Goal: Task Accomplishment & Management: Use online tool/utility

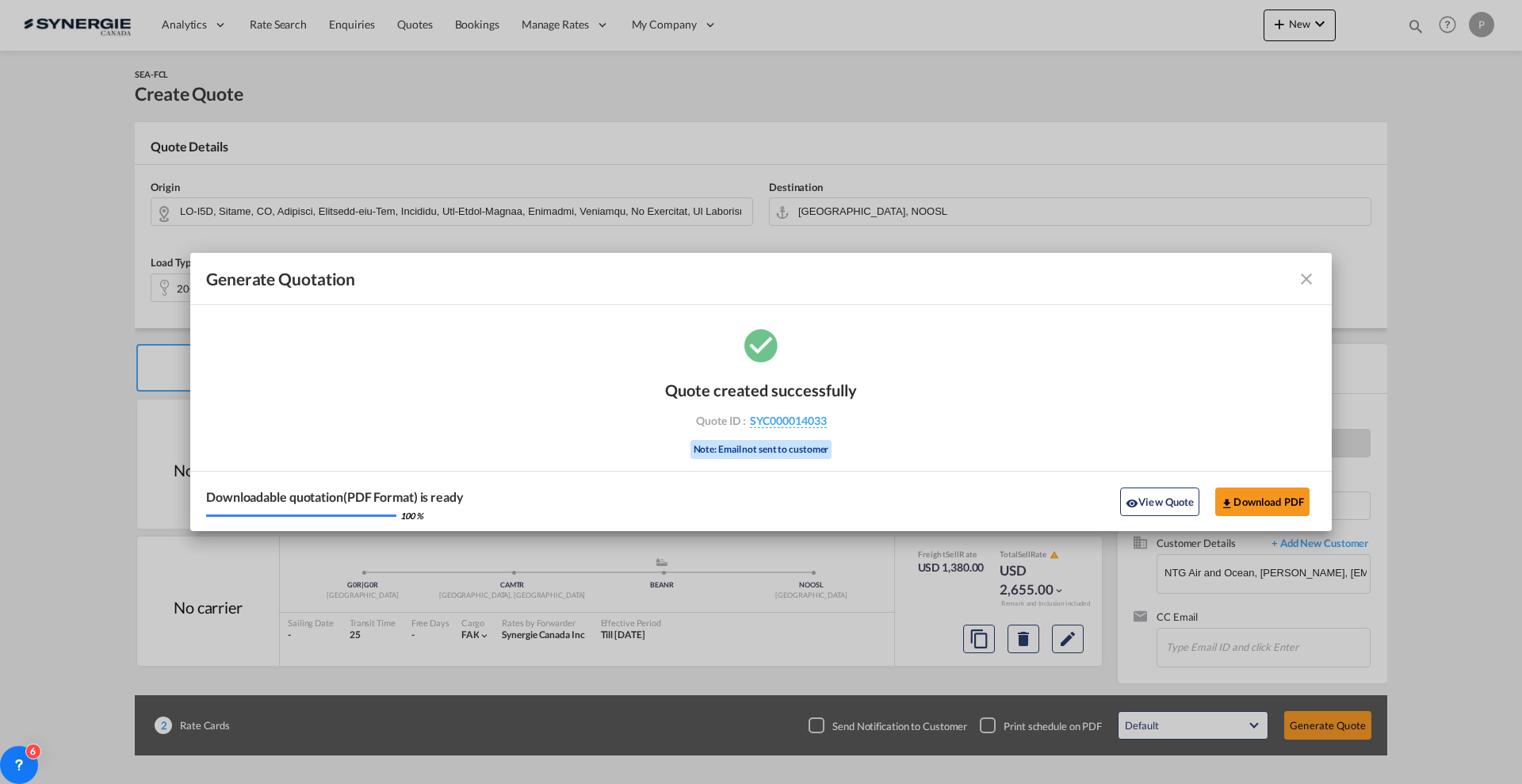
click at [1302, 285] on md-icon "icon-close fg-AAA8AD cursor m-0" at bounding box center [1307, 279] width 19 height 19
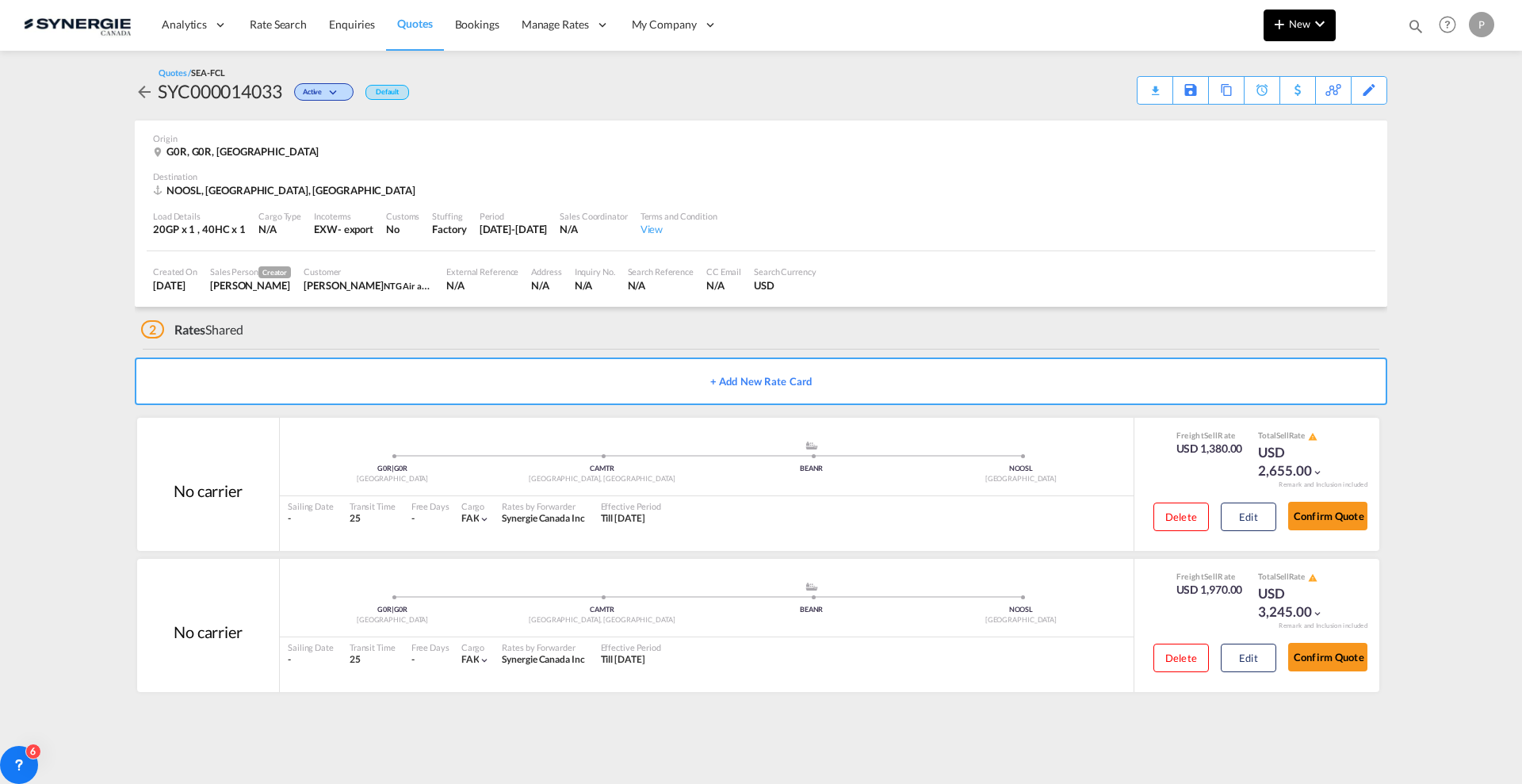
click at [1311, 23] on md-icon "icon-chevron-down" at bounding box center [1320, 24] width 19 height 19
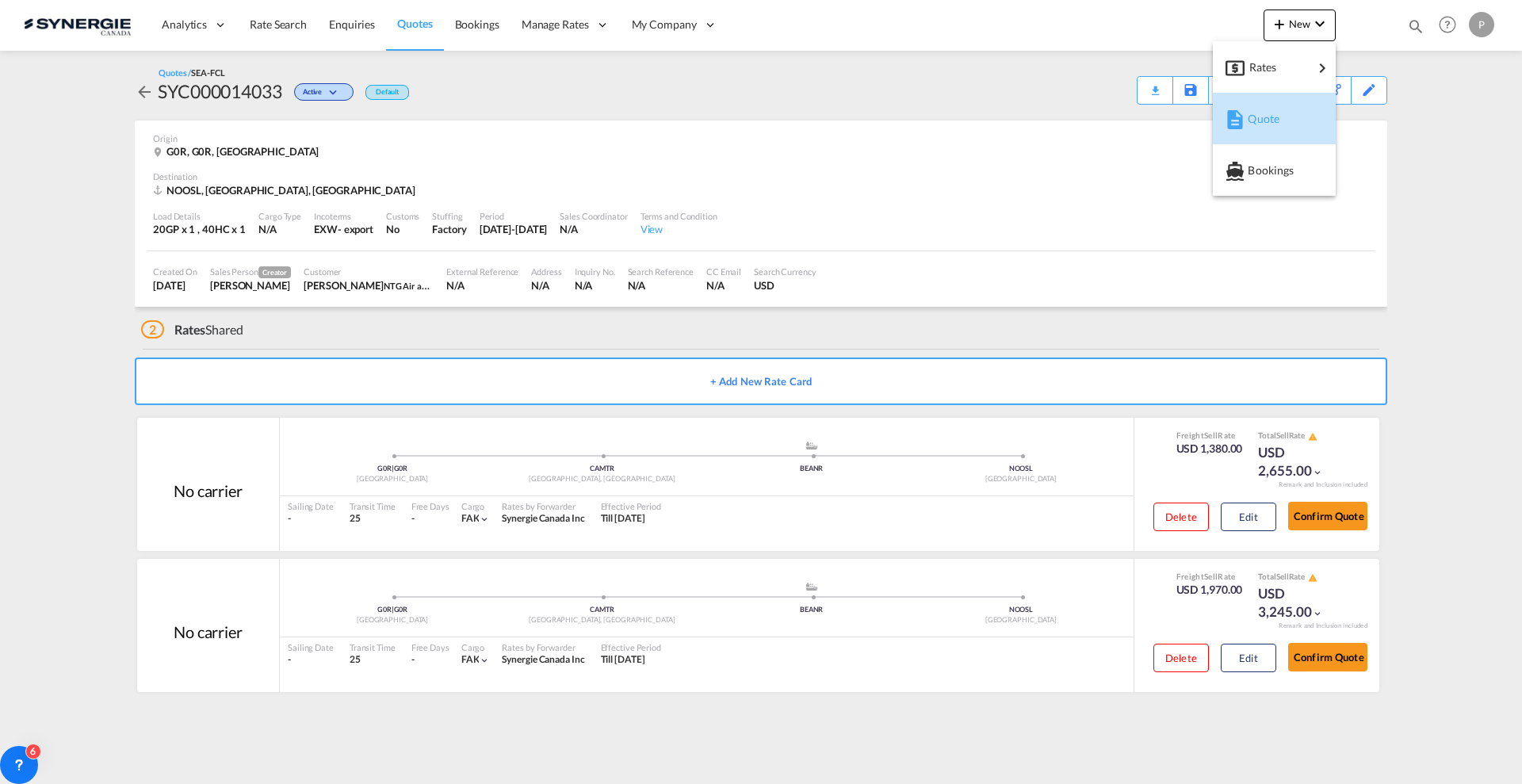
click at [1244, 123] on md-icon "button" at bounding box center [1235, 120] width 19 height 19
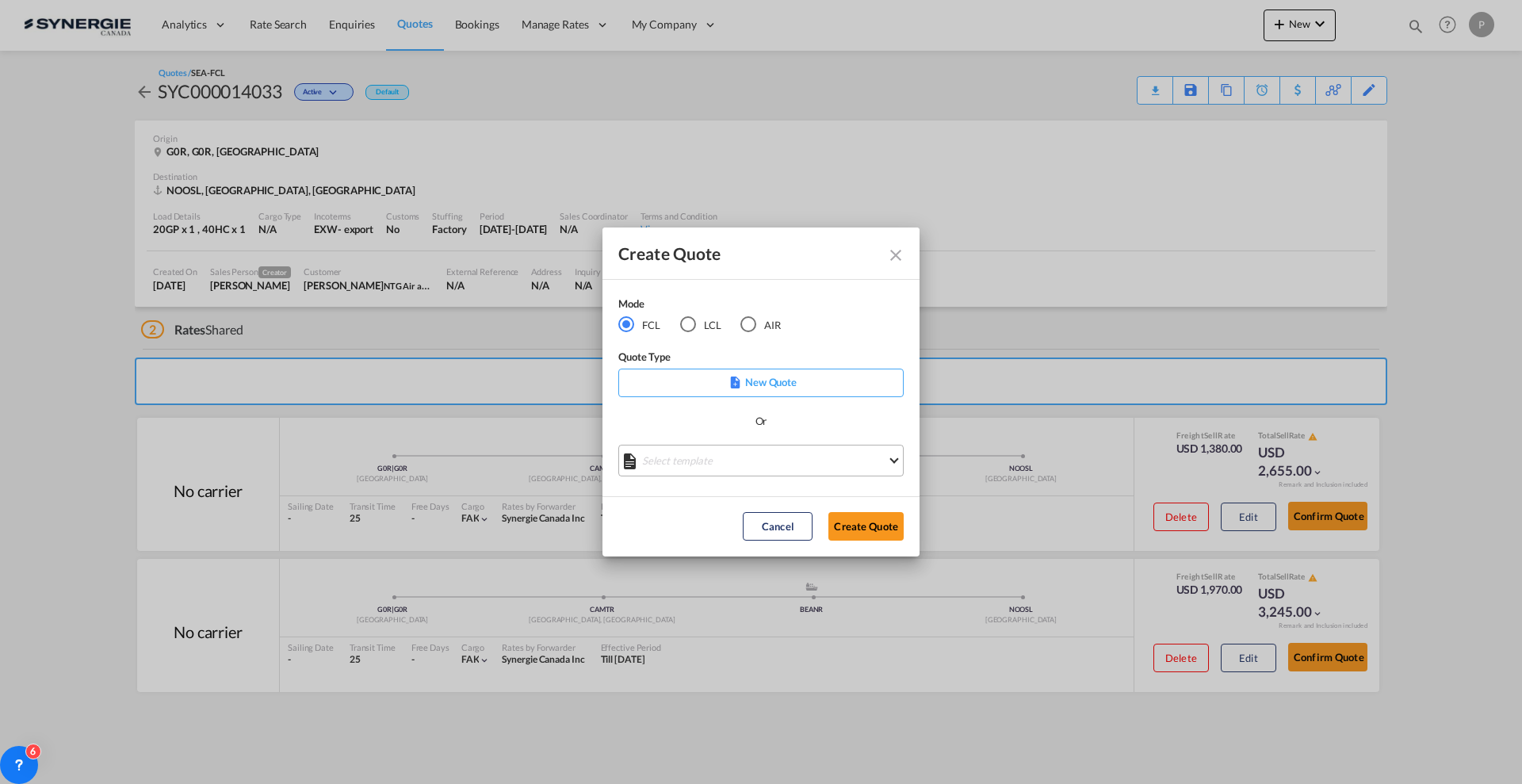
click at [718, 454] on md-select "Select template *NEW* FCL FREEHAND / DAP [PERSON_NAME] | [DATE] *NEW* Import FC…" at bounding box center [761, 461] width 286 height 32
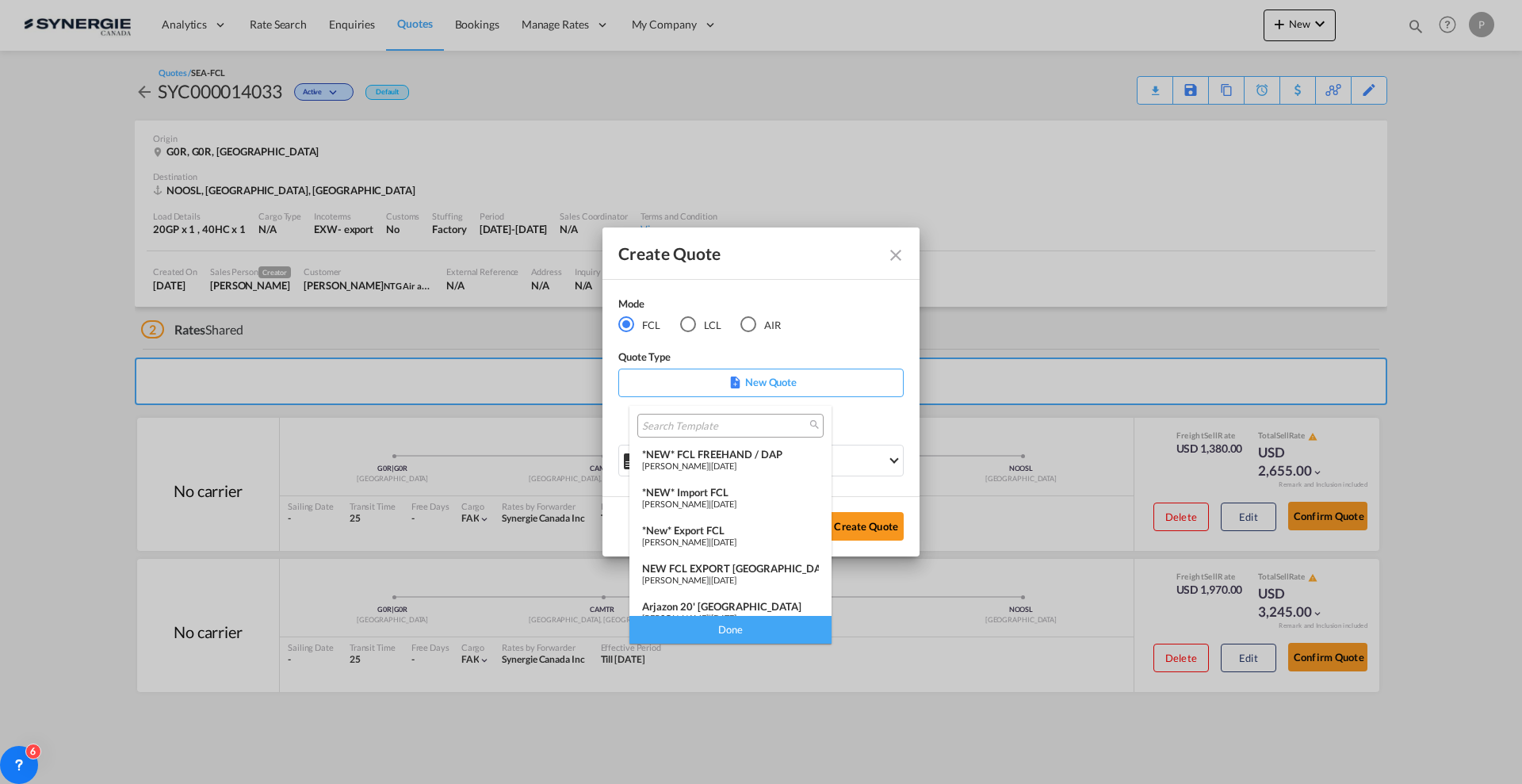
click at [709, 465] on span "[PERSON_NAME]" at bounding box center [675, 465] width 67 height 11
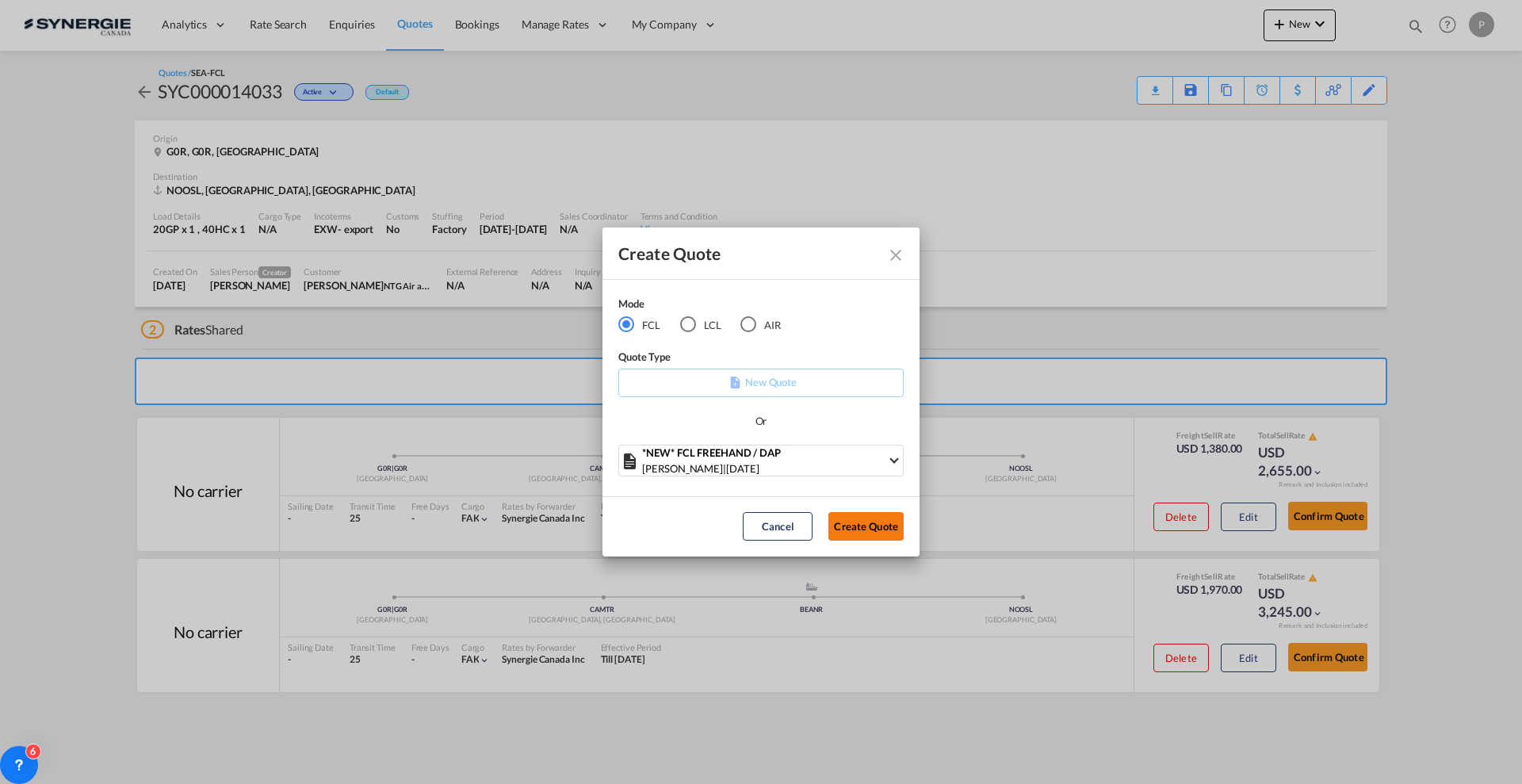
click at [885, 535] on button "Create Quote" at bounding box center [866, 526] width 75 height 29
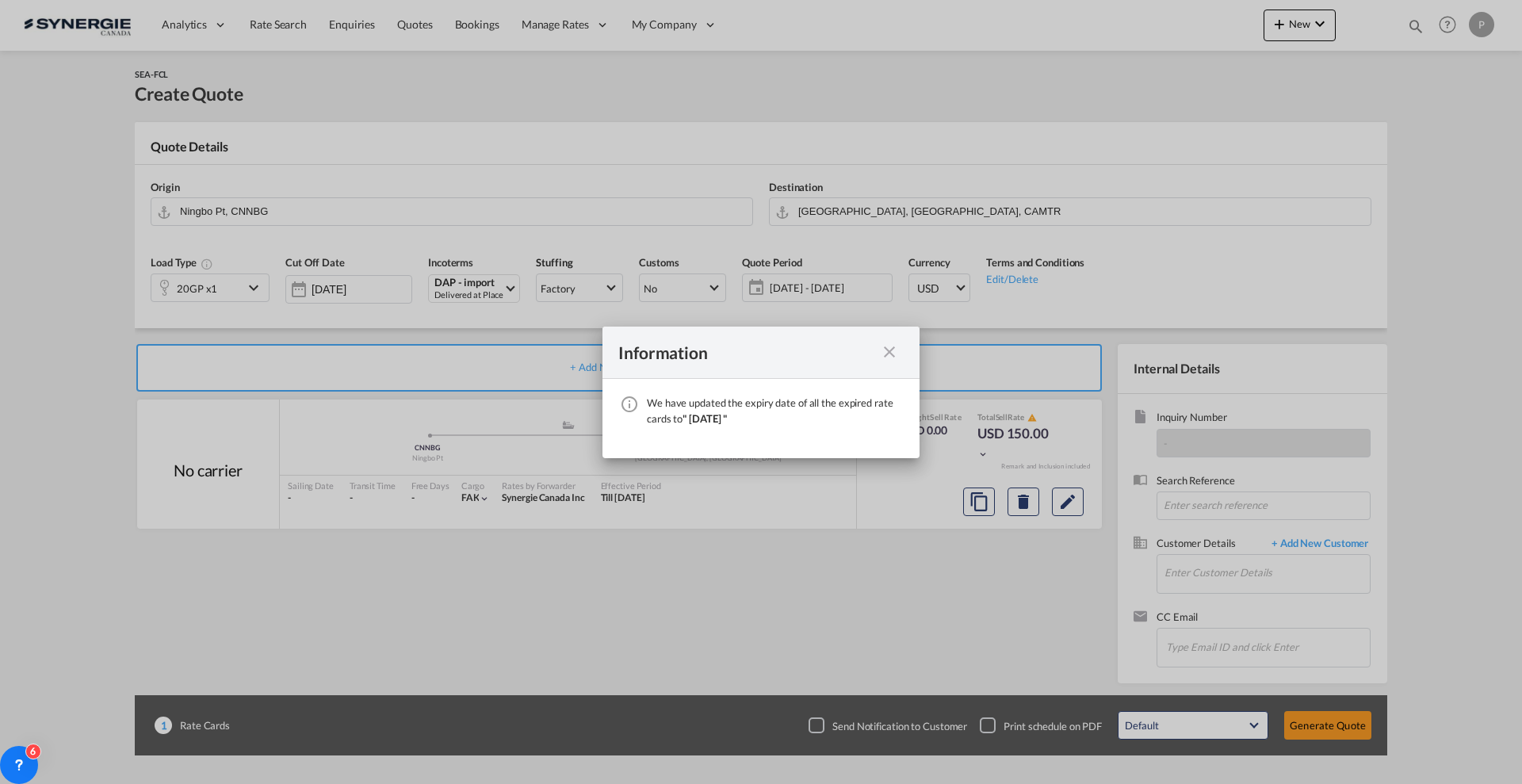
click at [888, 350] on md-icon "icon-close fg-AAA8AD cursor" at bounding box center [889, 352] width 19 height 19
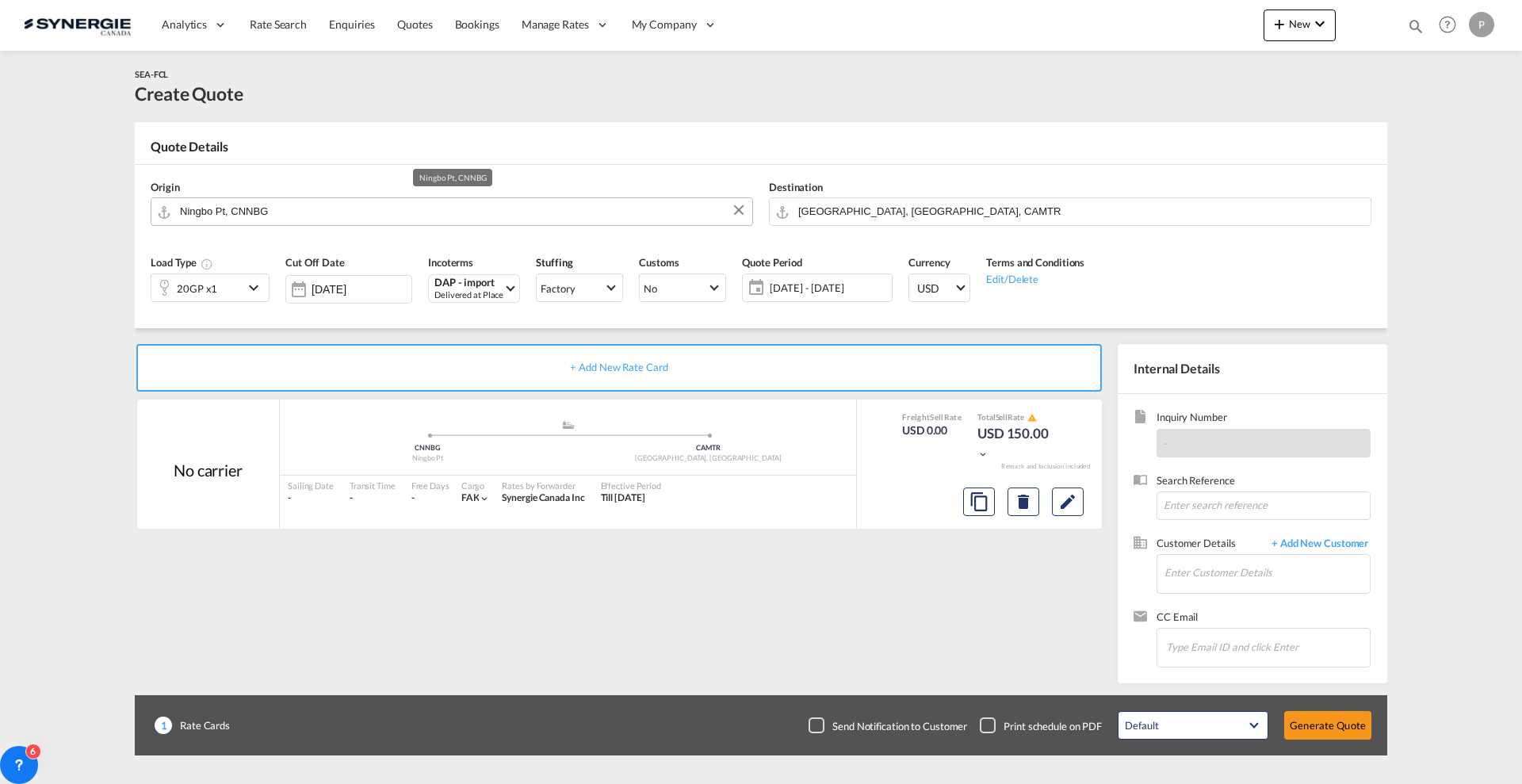
click at [403, 210] on input "Ningbo Pt, CNNBG" at bounding box center [462, 210] width 564 height 28
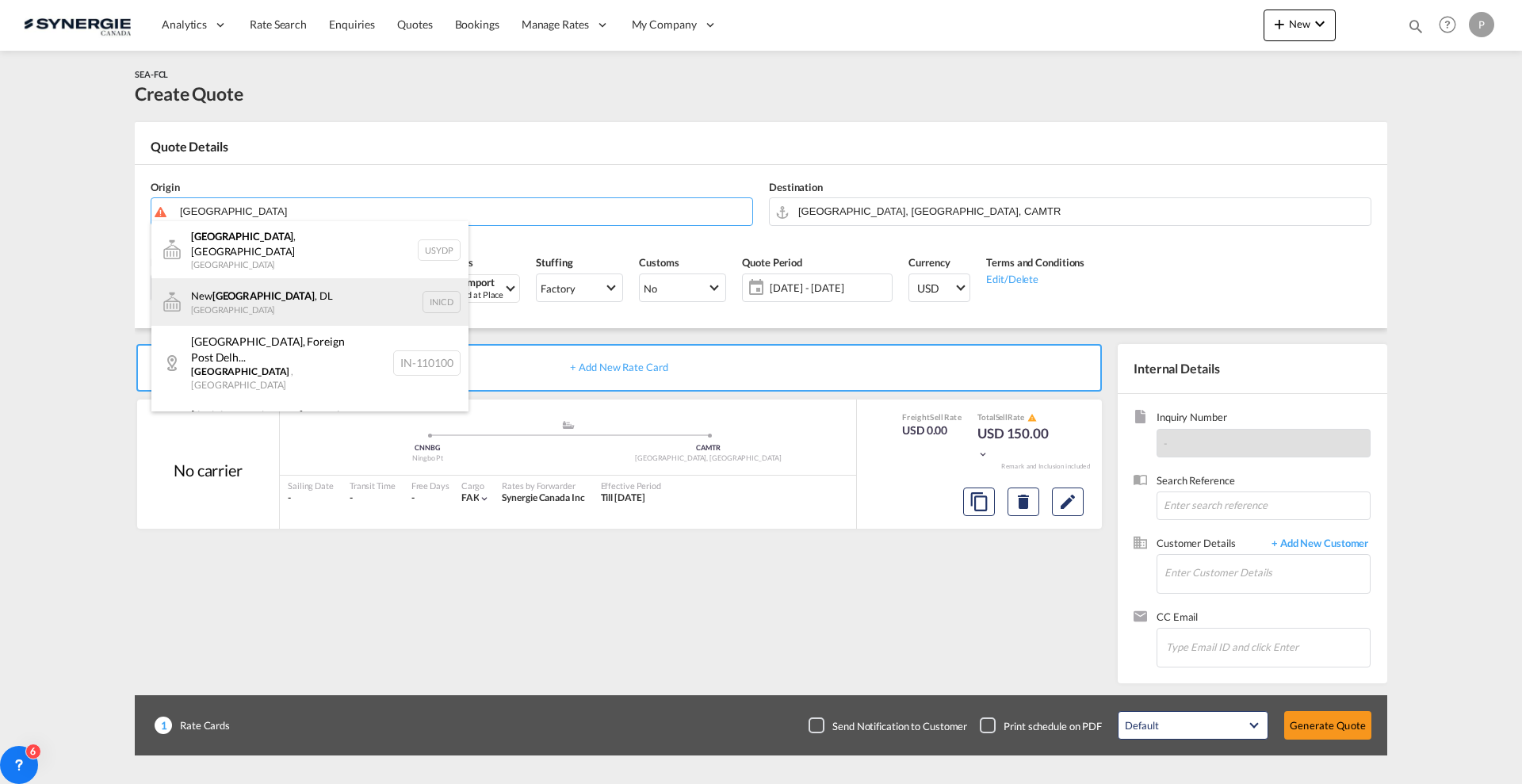
click at [343, 282] on div "[GEOGRAPHIC_DATA] , DL [GEOGRAPHIC_DATA] INICD" at bounding box center [310, 301] width 317 height 47
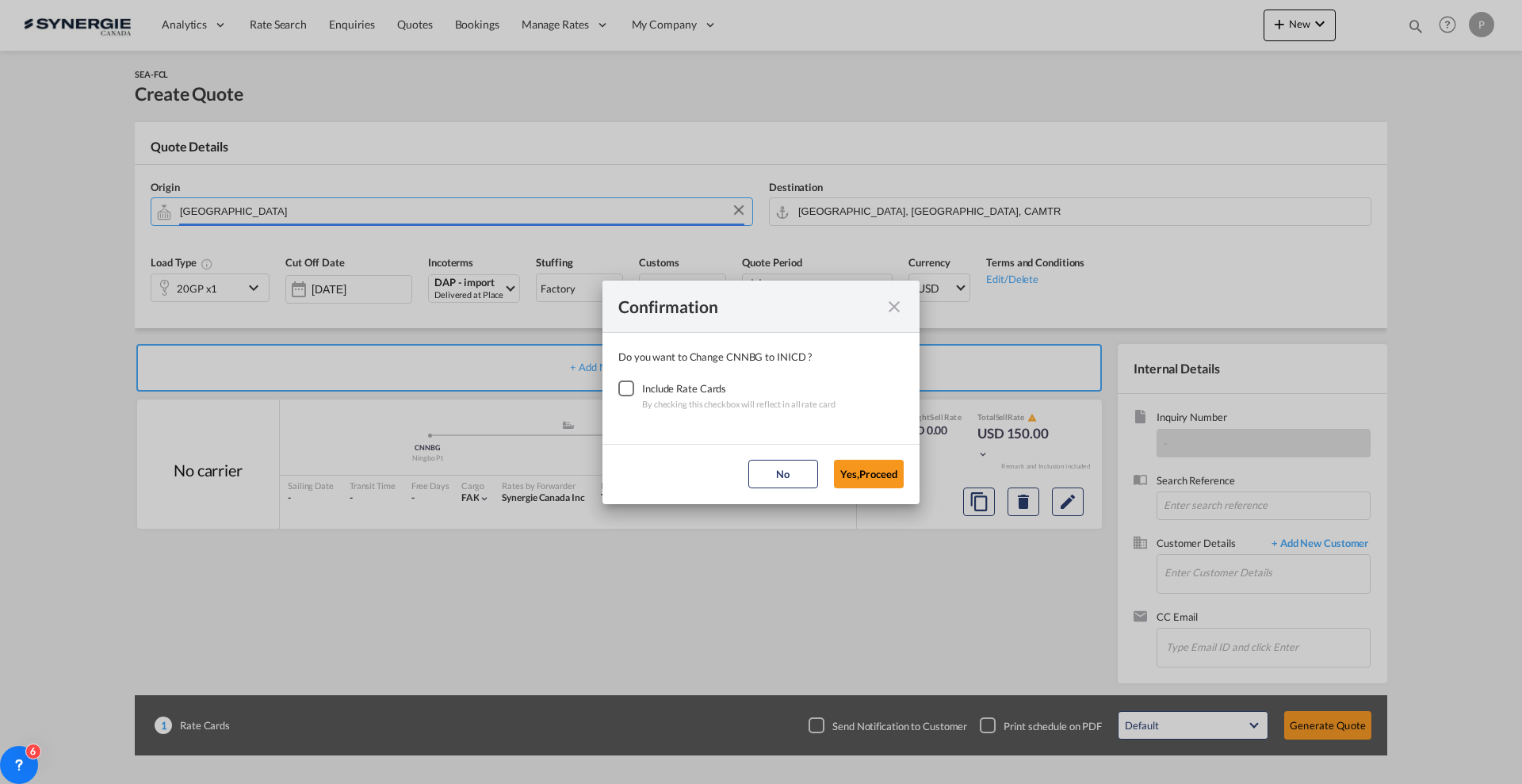
type input "[GEOGRAPHIC_DATA], DL, INICD"
click at [633, 393] on div "Checkbox No Ink" at bounding box center [626, 388] width 15 height 15
click at [852, 467] on button "Yes,Proceed" at bounding box center [869, 474] width 70 height 29
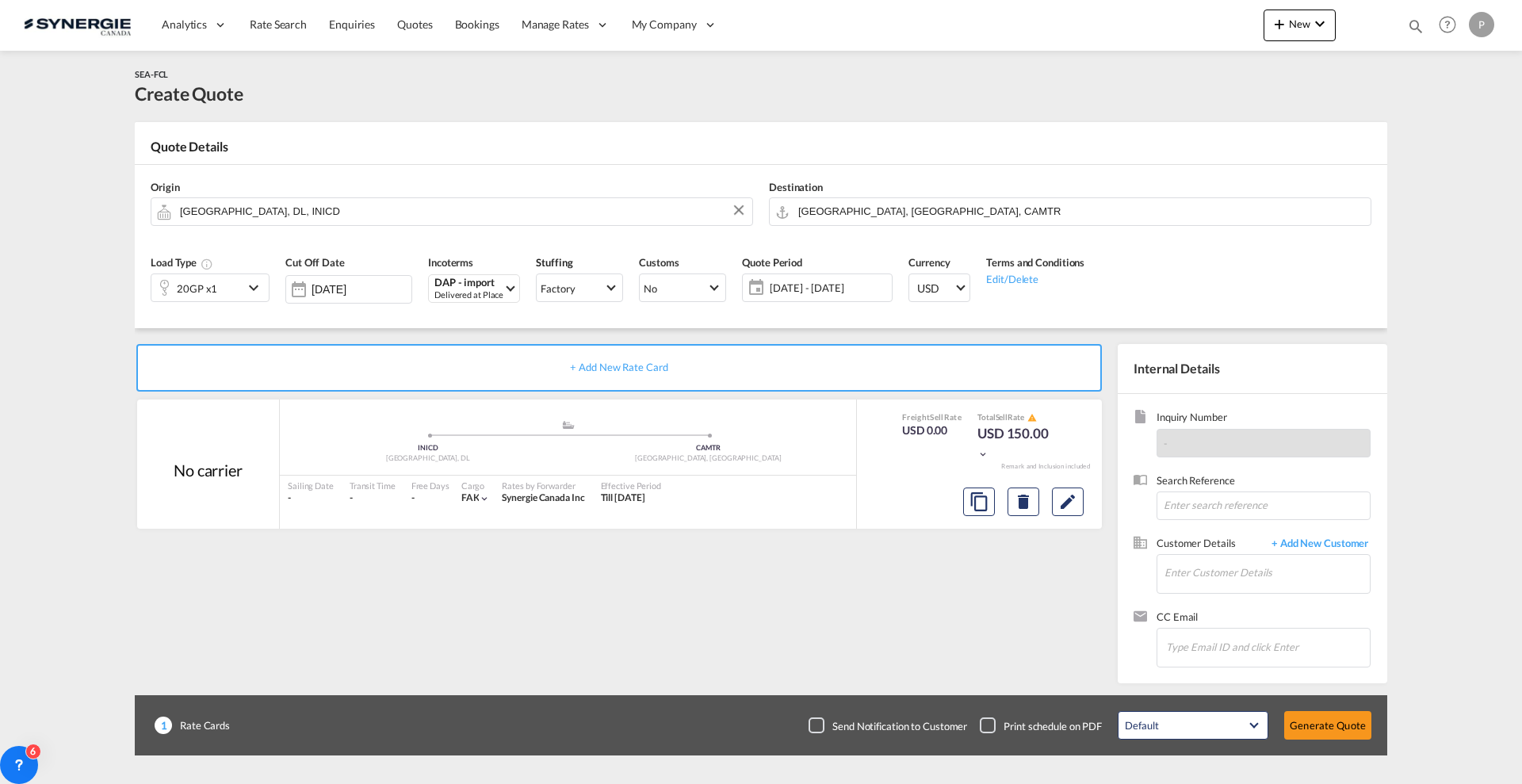
click at [241, 282] on div "20GP x1" at bounding box center [197, 288] width 92 height 27
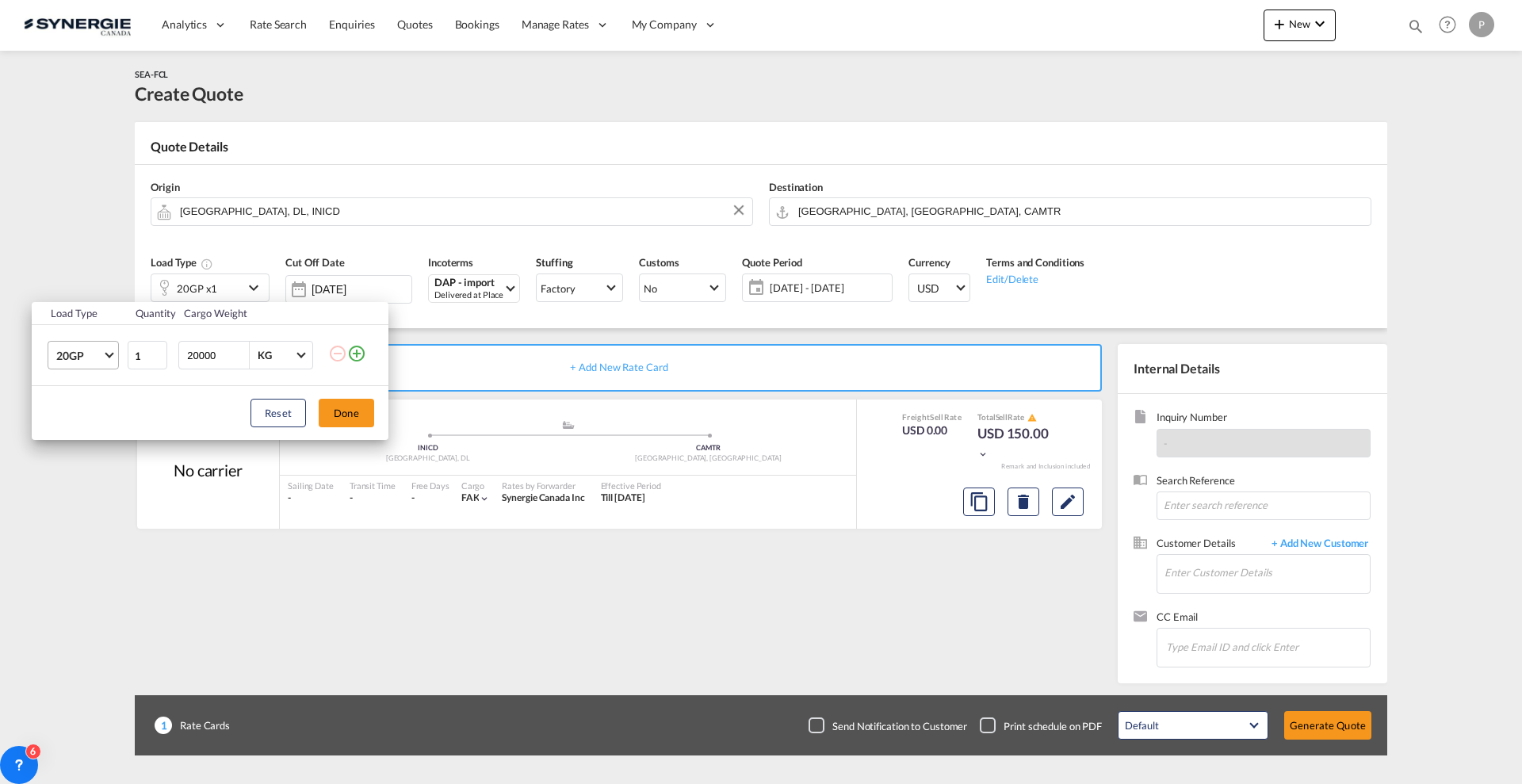
click at [112, 350] on span "Choose: \a20GP" at bounding box center [108, 353] width 9 height 9
click at [89, 432] on md-option "40HC" at bounding box center [98, 432] width 108 height 38
click at [360, 414] on button "Done" at bounding box center [346, 413] width 55 height 29
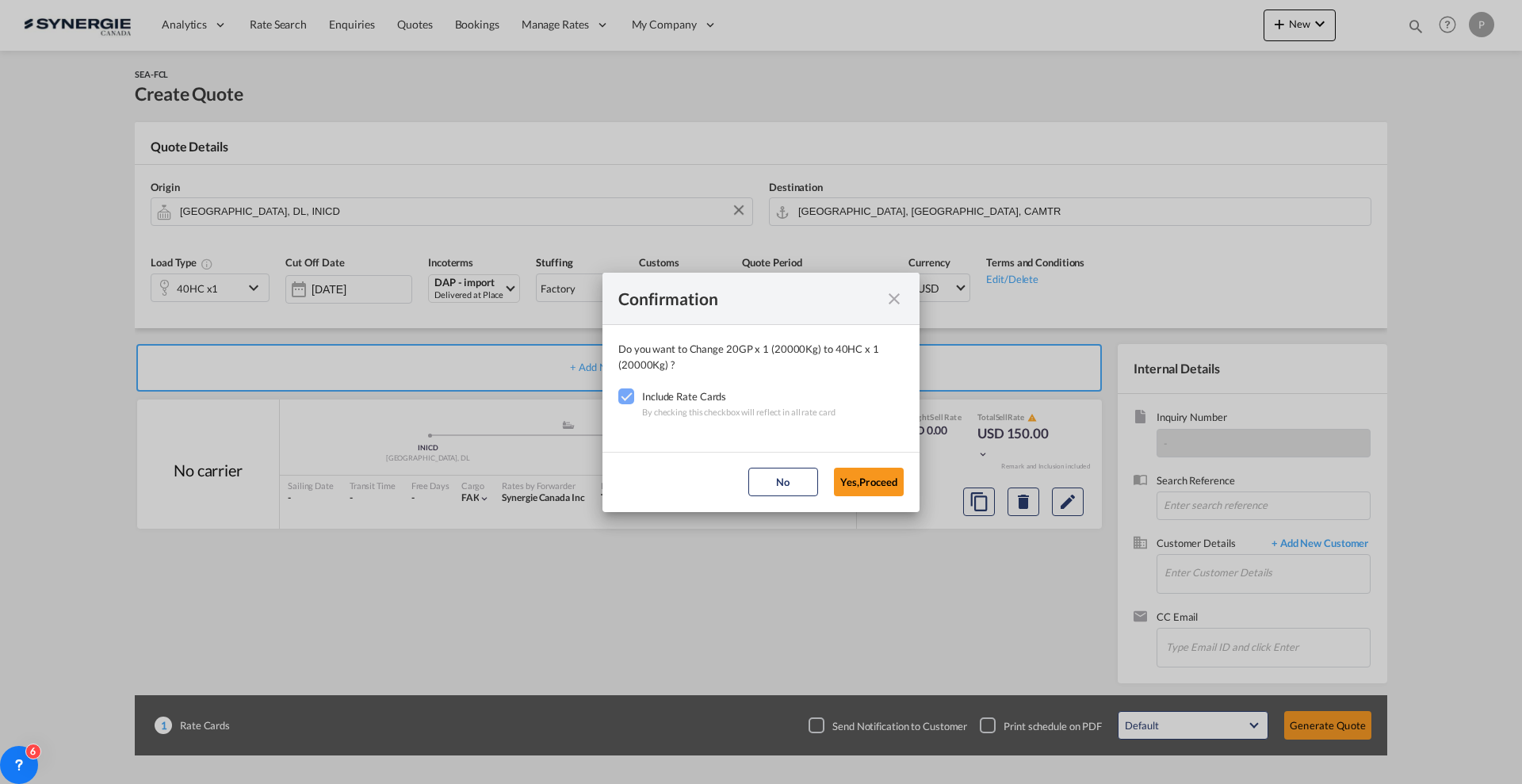
click at [841, 465] on md-dialog-actions "No Yes,Proceed" at bounding box center [761, 482] width 317 height 60
click at [845, 469] on button "Yes,Proceed" at bounding box center [869, 482] width 70 height 29
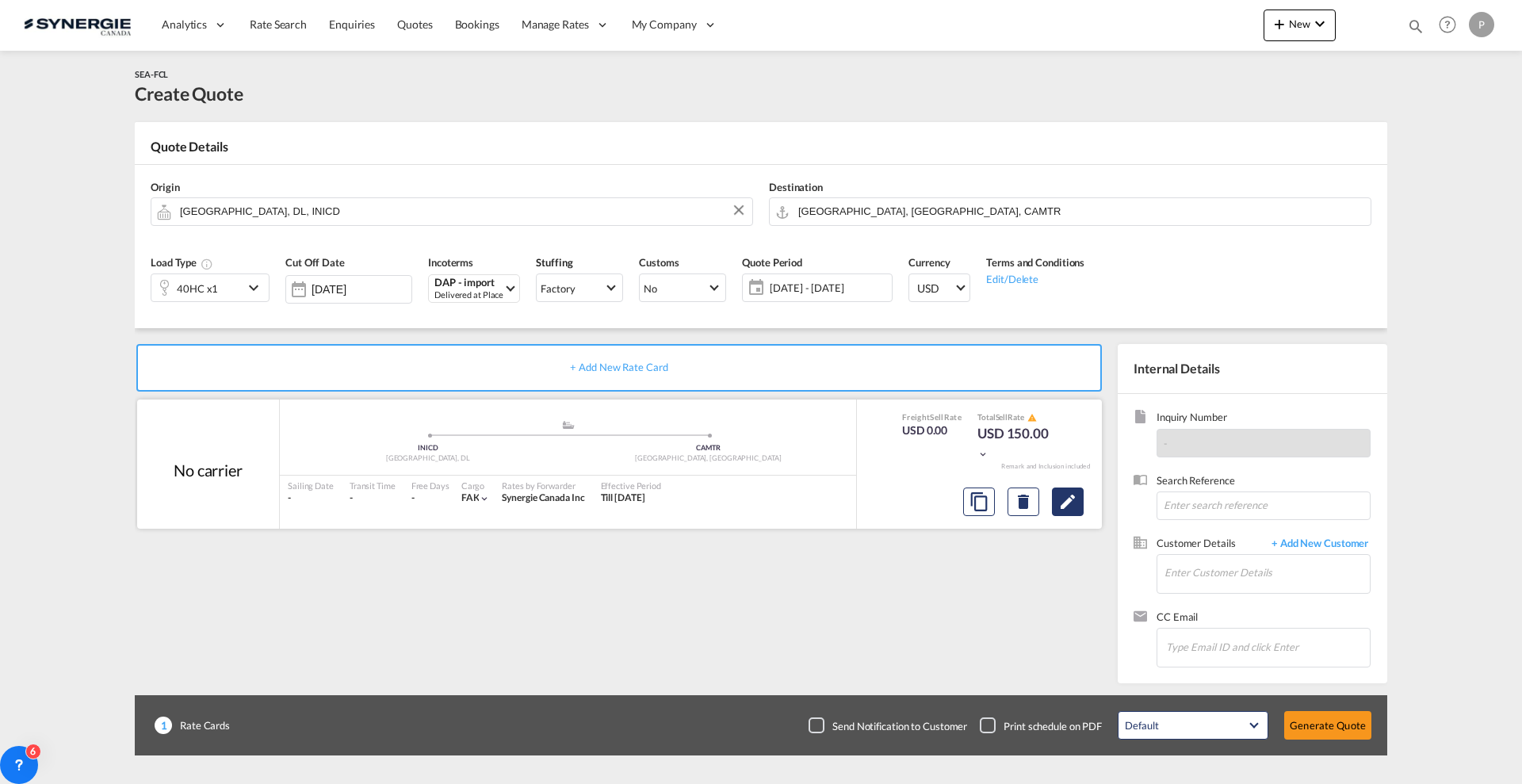
click at [1068, 497] on md-icon "Edit" at bounding box center [1068, 502] width 19 height 19
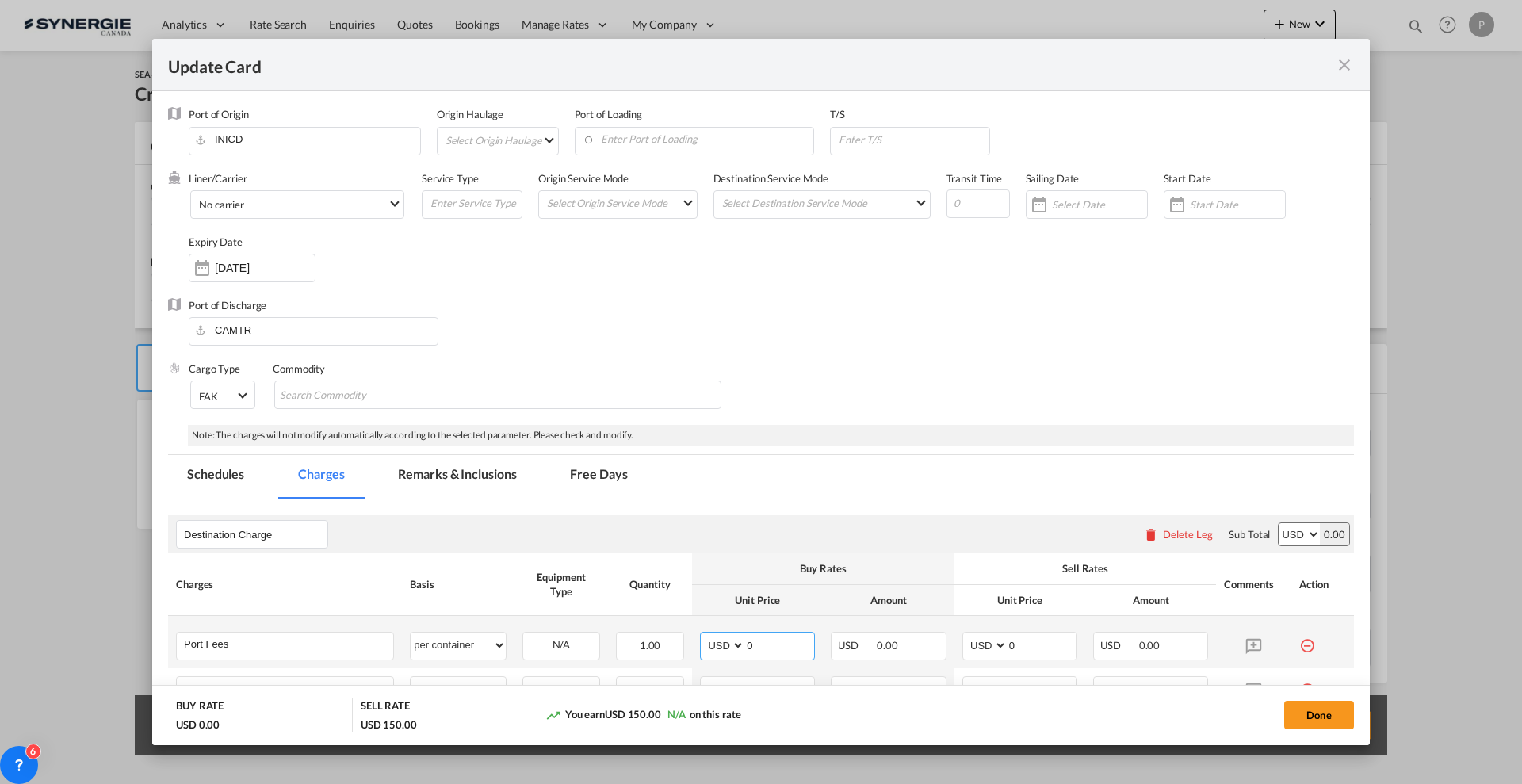
click at [775, 645] on input "0" at bounding box center [779, 644] width 69 height 24
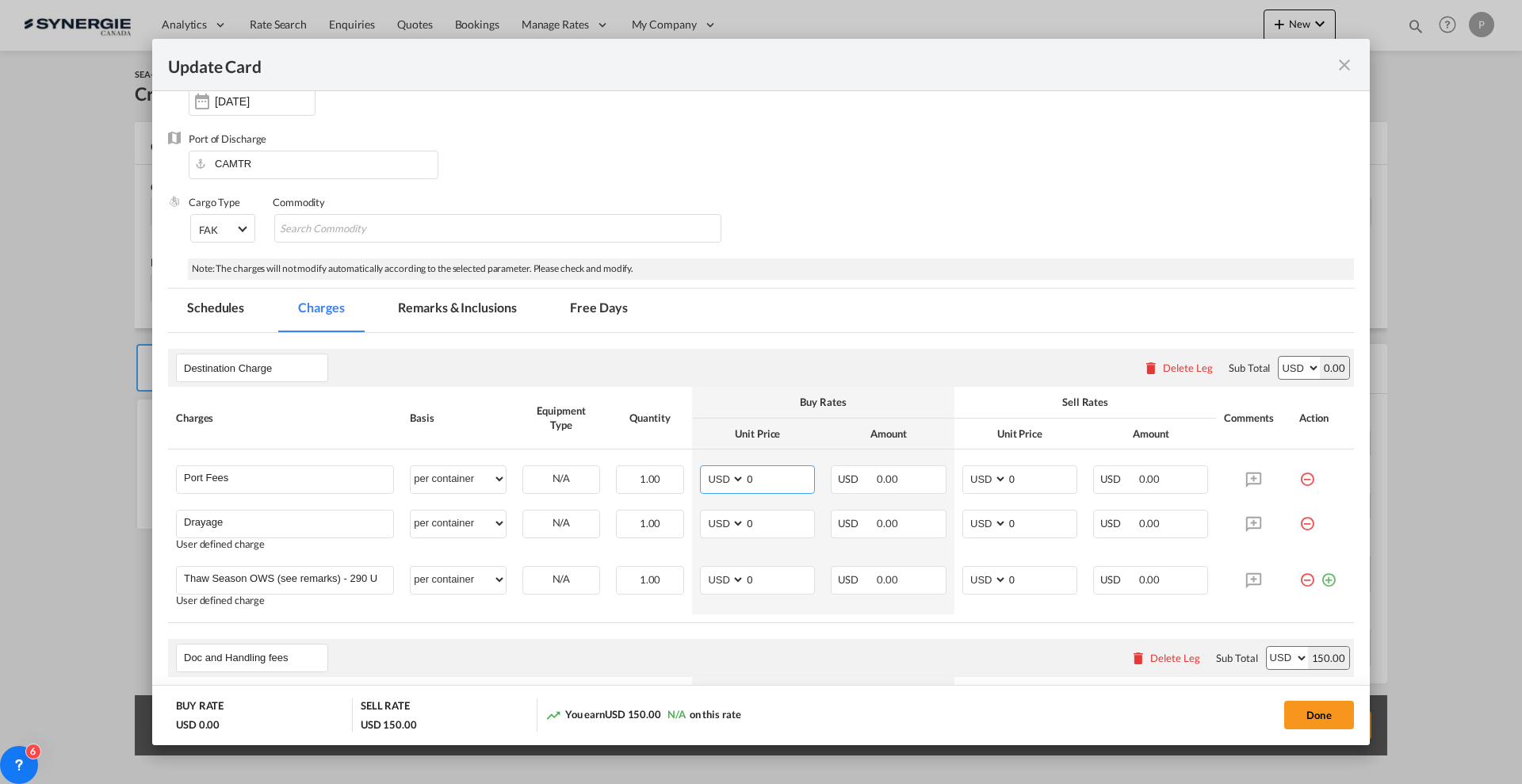
scroll to position [198, 0]
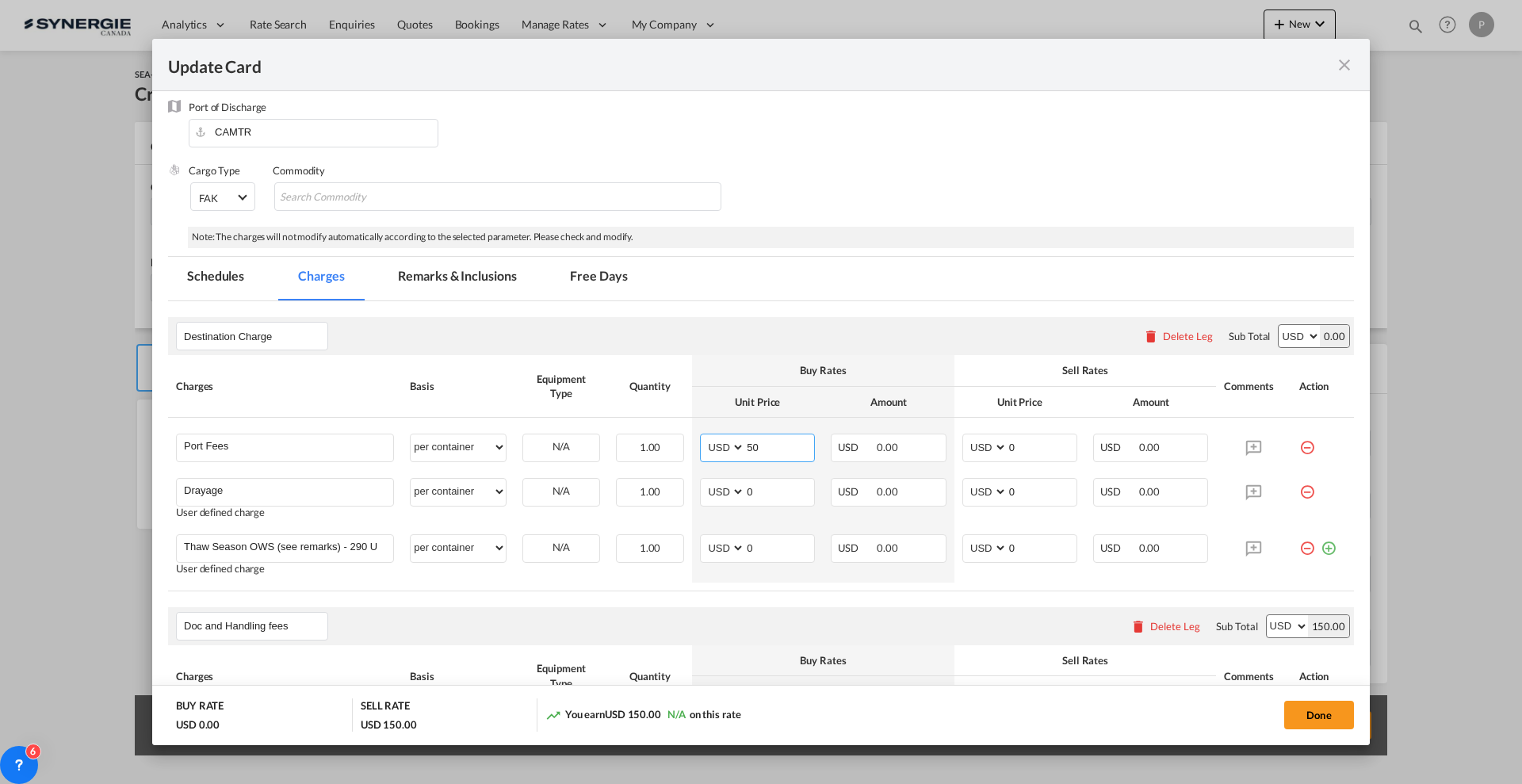
type input "50"
type input "65"
type input "305"
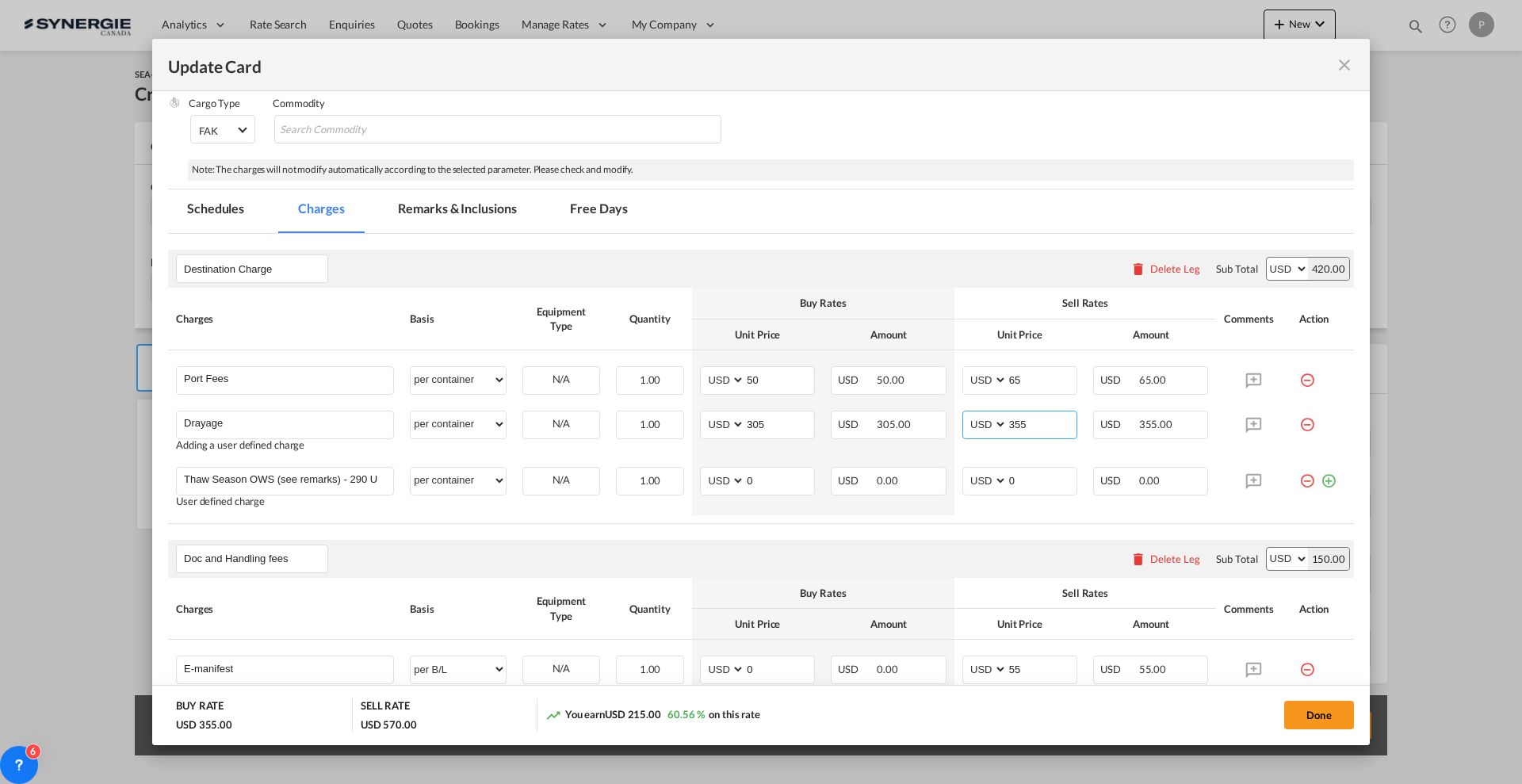
scroll to position [297, 0]
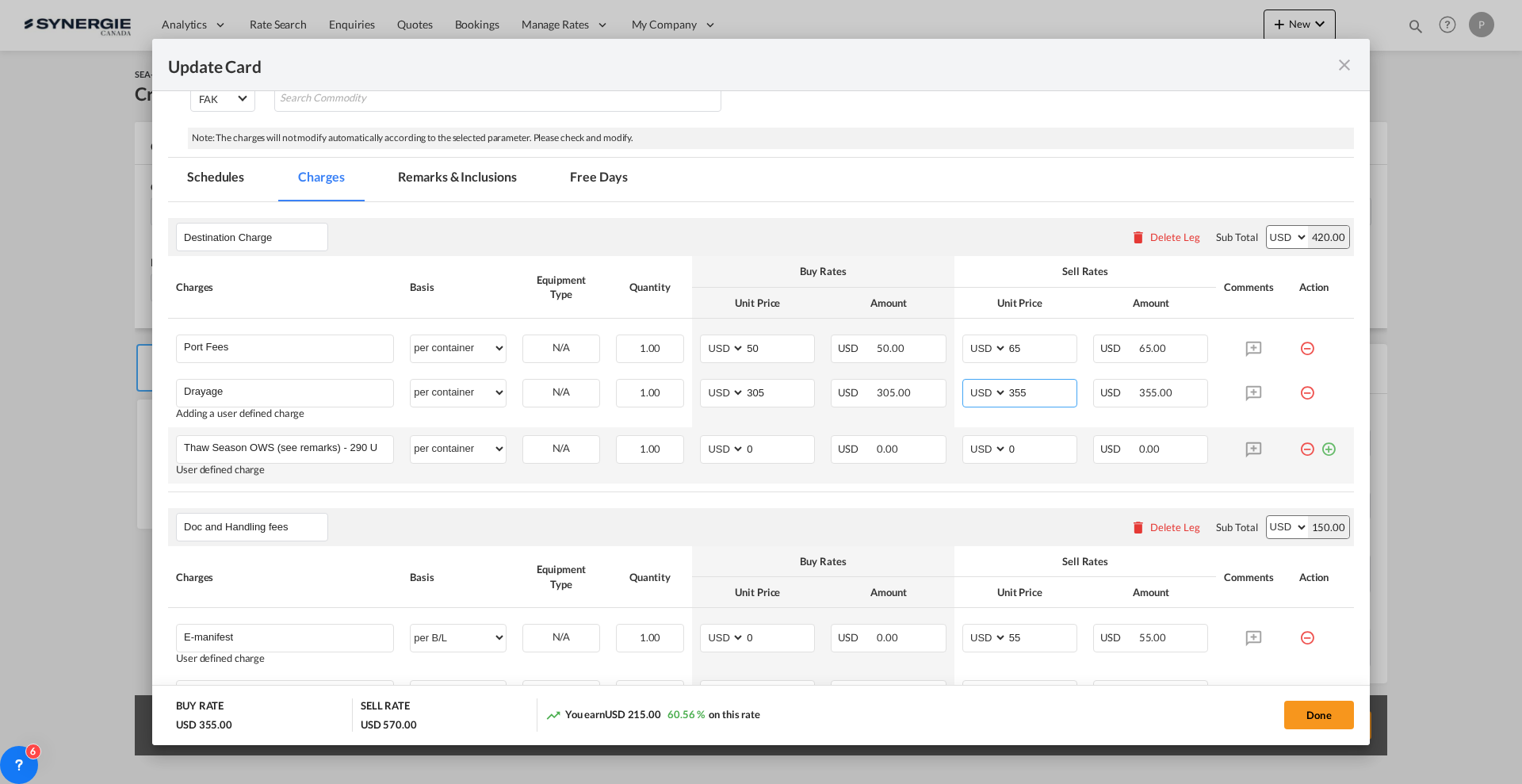
type input "355"
click at [1299, 443] on md-icon "icon-minus-circle-outline red-400-fg" at bounding box center [1307, 443] width 15 height 15
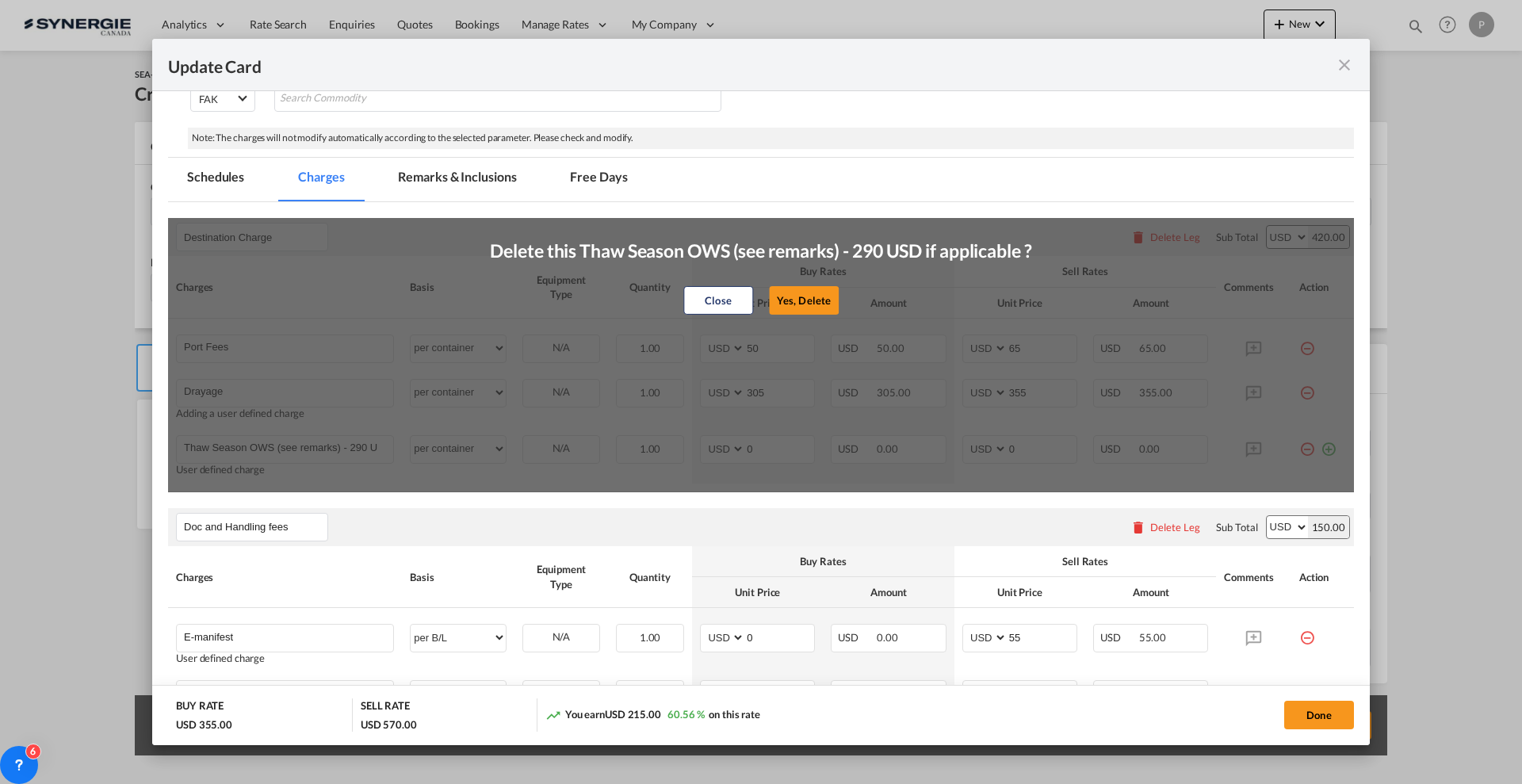
click at [799, 285] on div "Close Yes, [GEOGRAPHIC_DATA]" at bounding box center [760, 299] width 542 height 38
click at [800, 308] on button "Yes, Delete" at bounding box center [803, 300] width 70 height 29
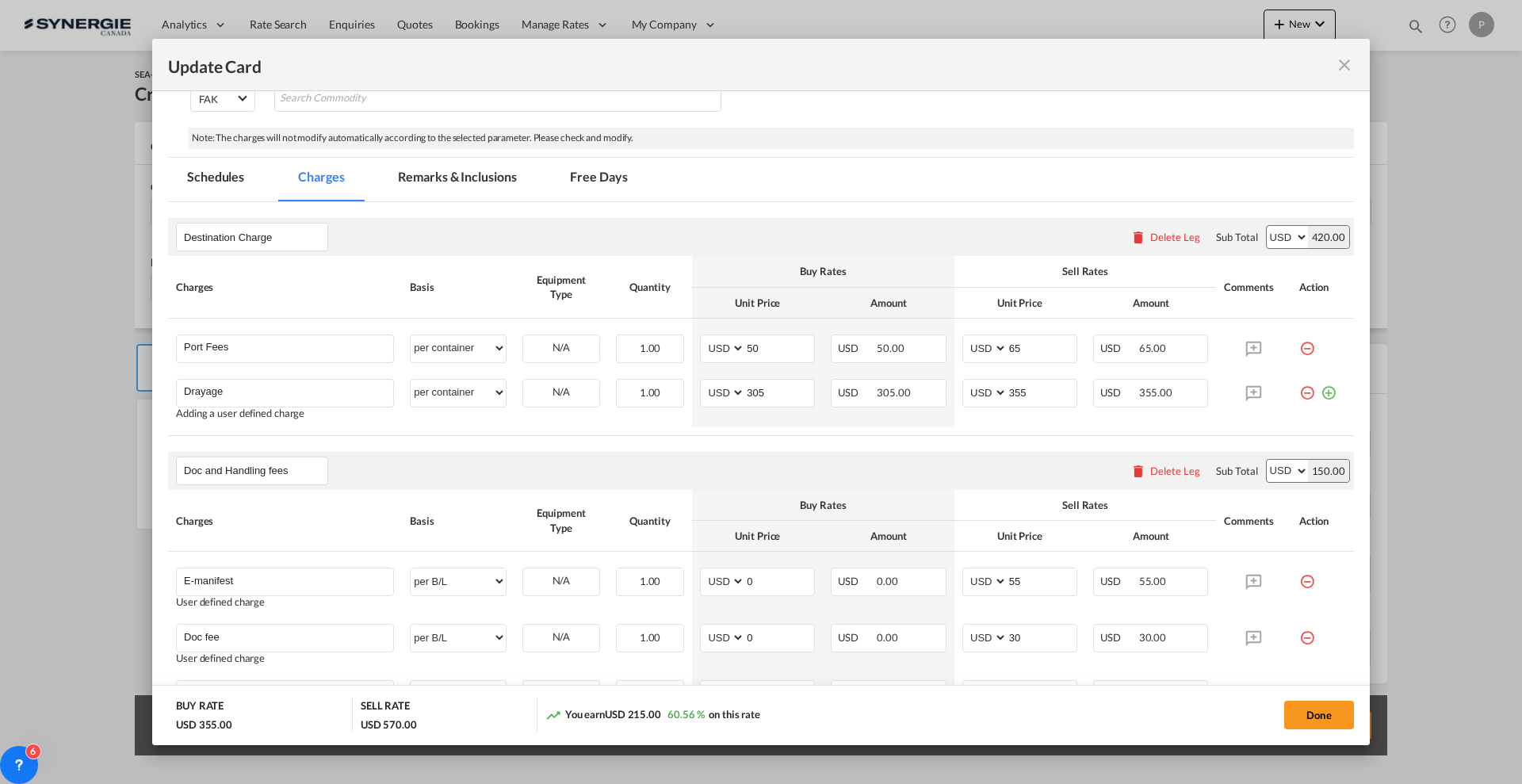
click at [413, 180] on md-tab-item "Remarks & Inclusions" at bounding box center [457, 179] width 156 height 43
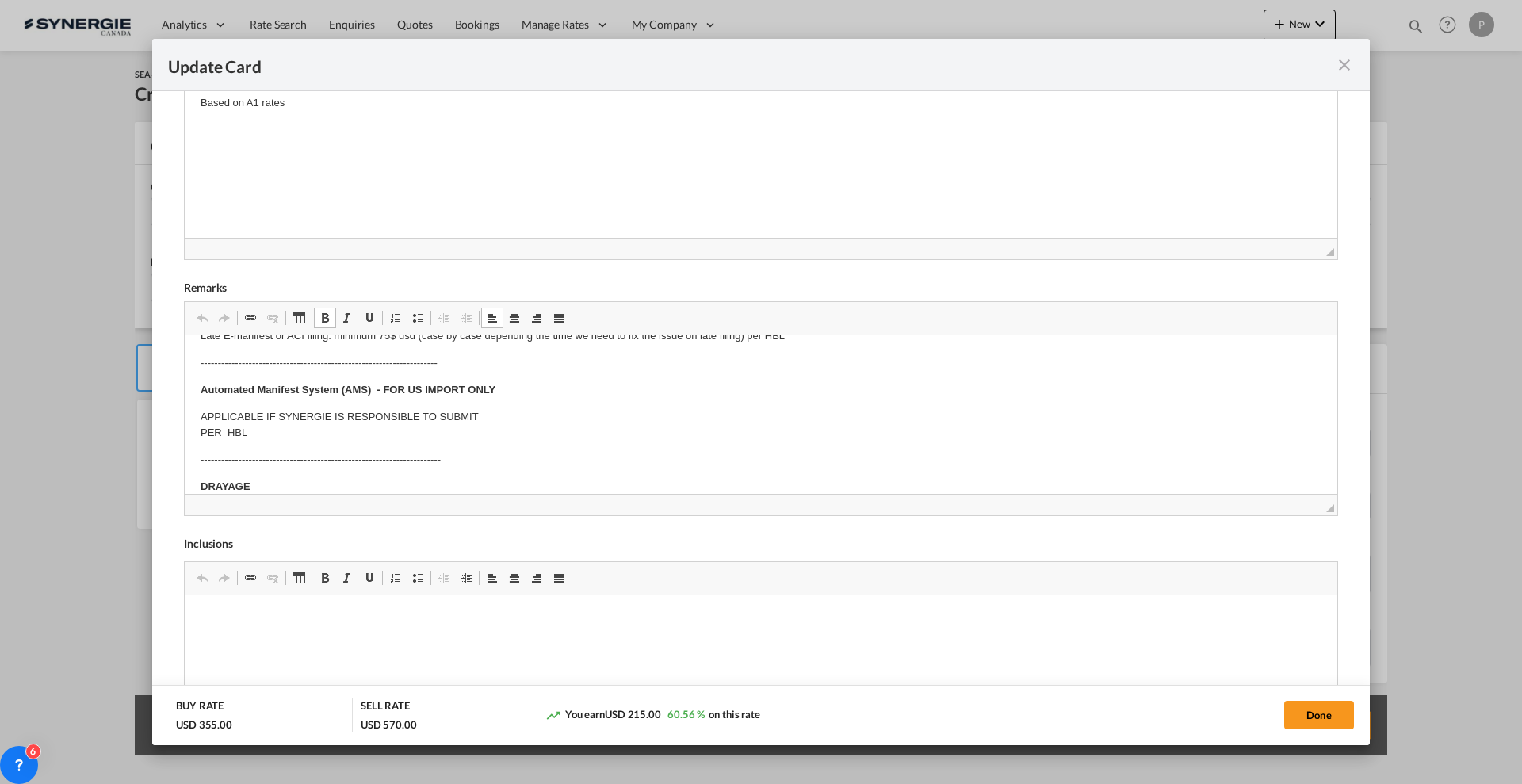
scroll to position [0, 0]
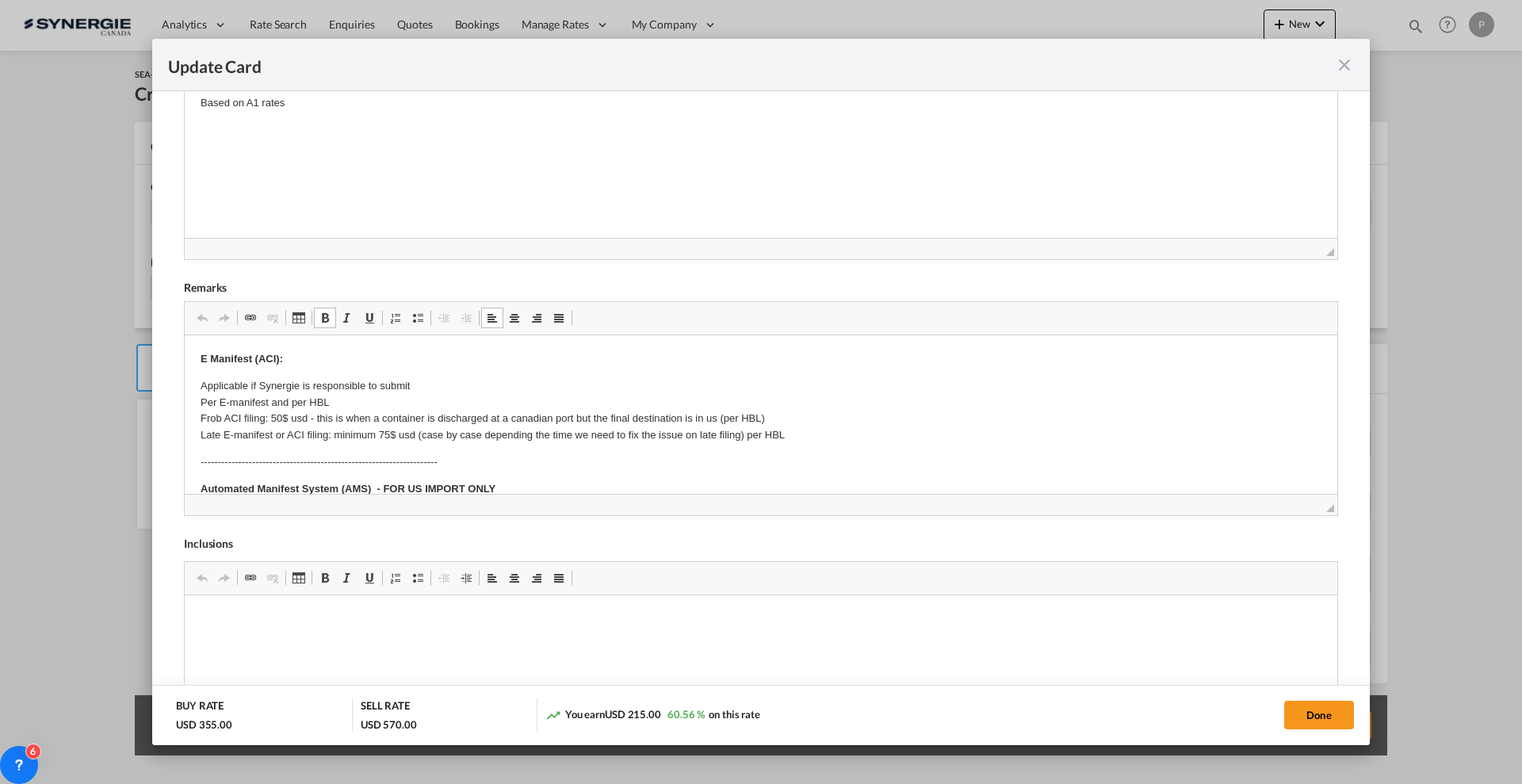
drag, startPoint x: 202, startPoint y: 382, endPoint x: 390, endPoint y: 428, distance: 193.5
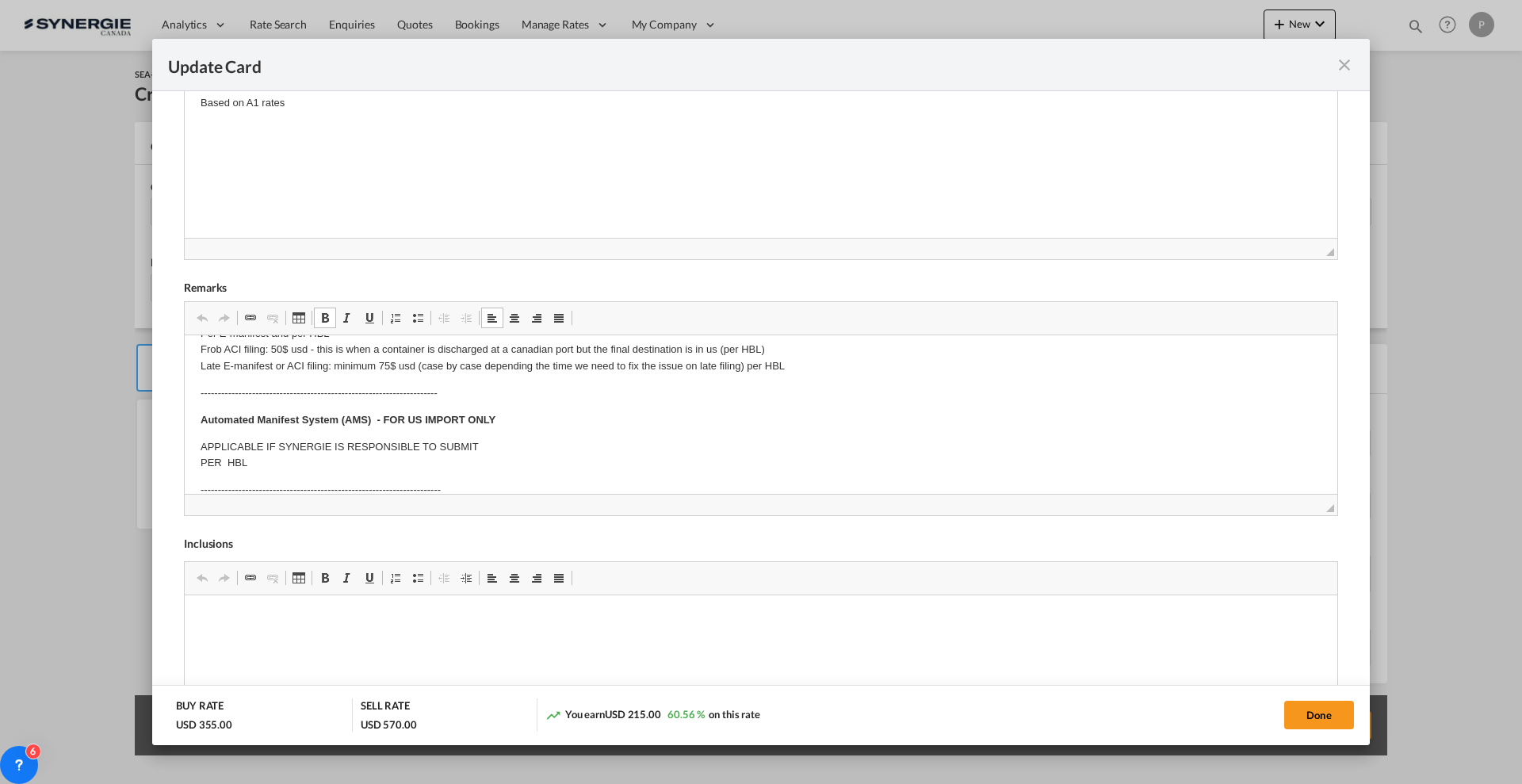
scroll to position [99, 0]
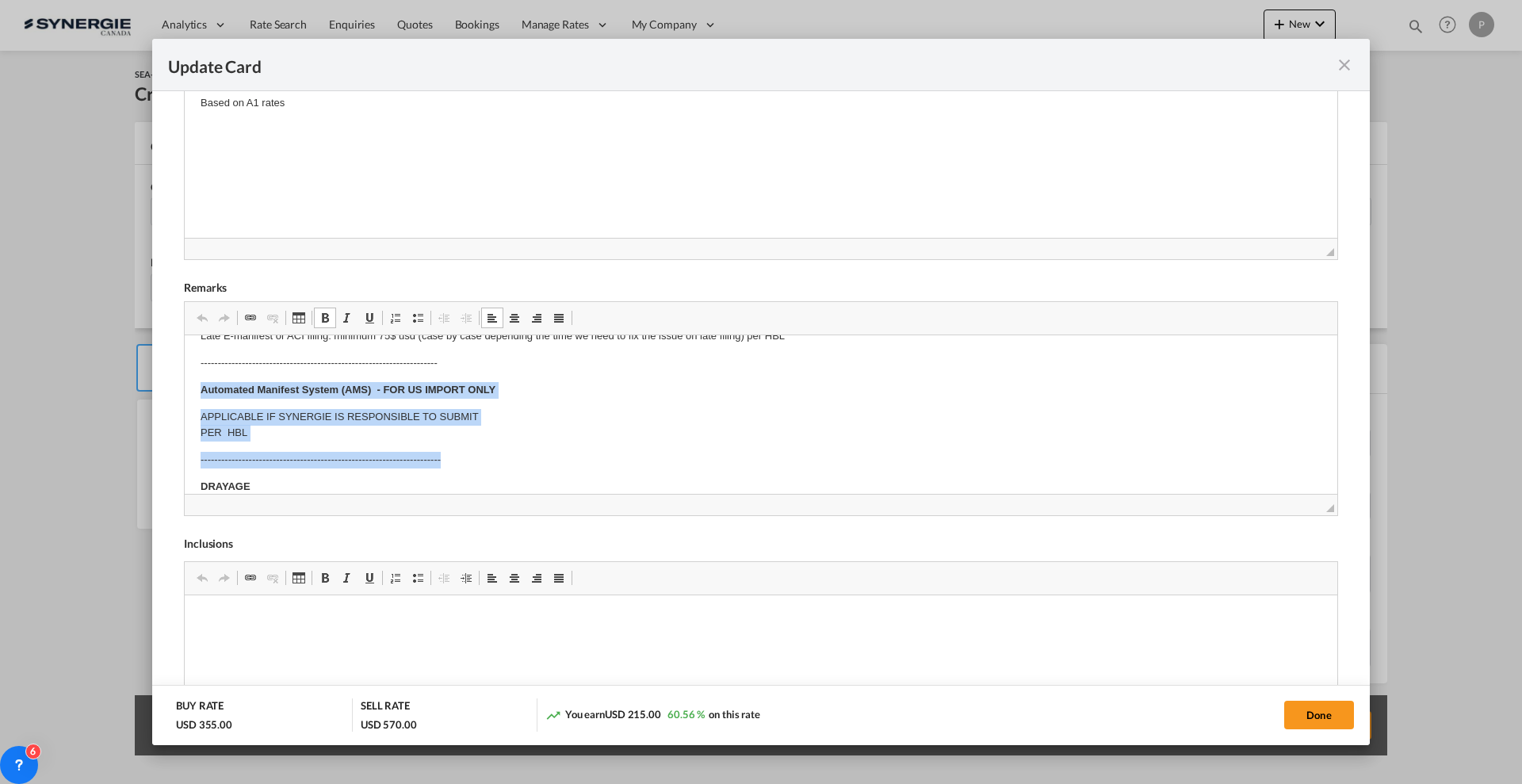
drag, startPoint x: 197, startPoint y: 382, endPoint x: 468, endPoint y: 456, distance: 280.9
click at [468, 456] on html "E Manifest (ACI): Applicable if Synergie is responsible to submit Per E-manifes…" at bounding box center [761, 663] width 1153 height 854
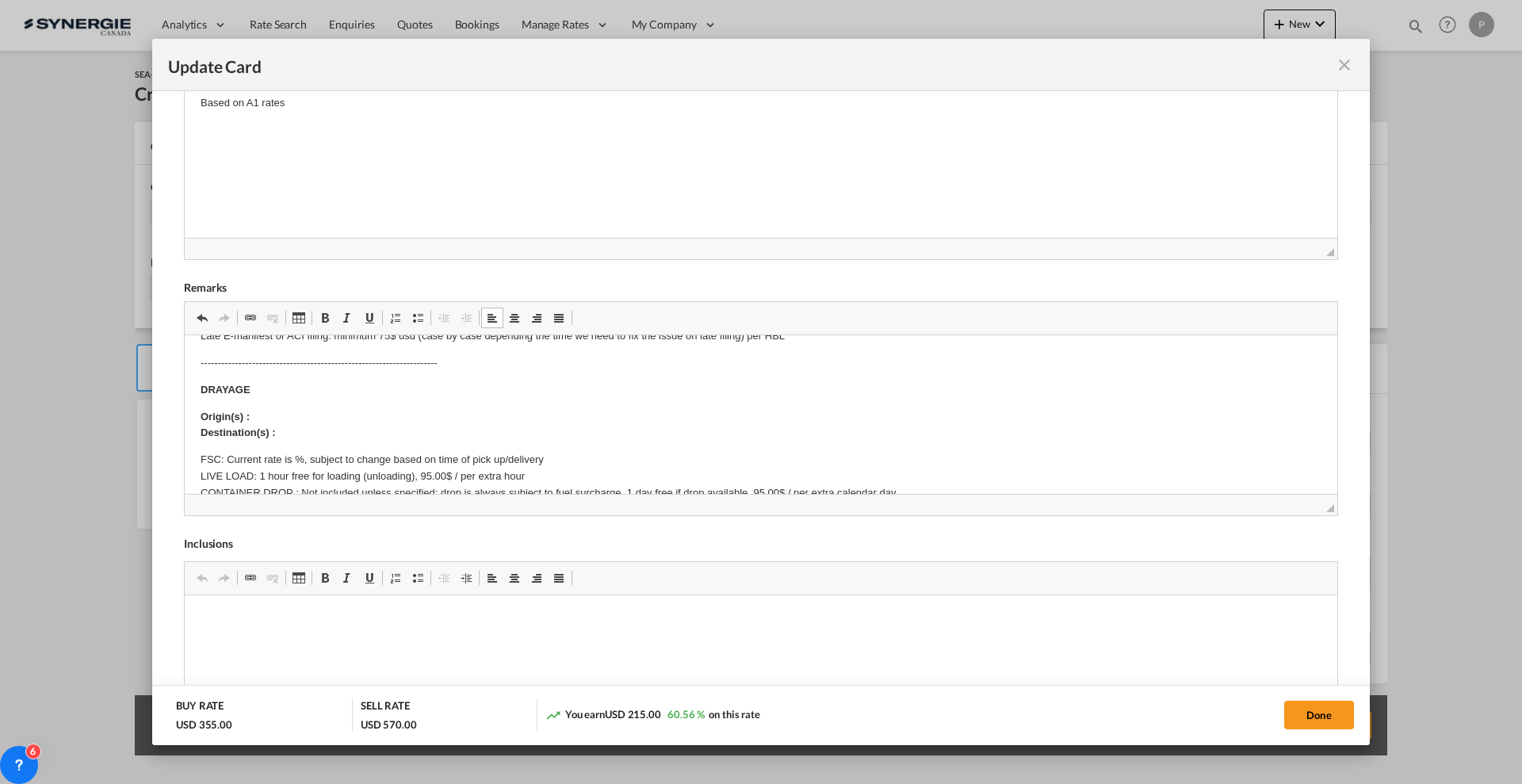
click at [396, 405] on body "E Manifest (ACI): Applicable if Synergie is responsible to submit Per E-manifes…" at bounding box center [761, 614] width 1121 height 725
click at [312, 412] on body "E Manifest (ACI): Applicable if Synergie is responsible to submit Per E-manifes…" at bounding box center [761, 614] width 1121 height 725
click at [312, 412] on p "Origin(s) : Destination(s) :" at bounding box center [761, 426] width 1121 height 33
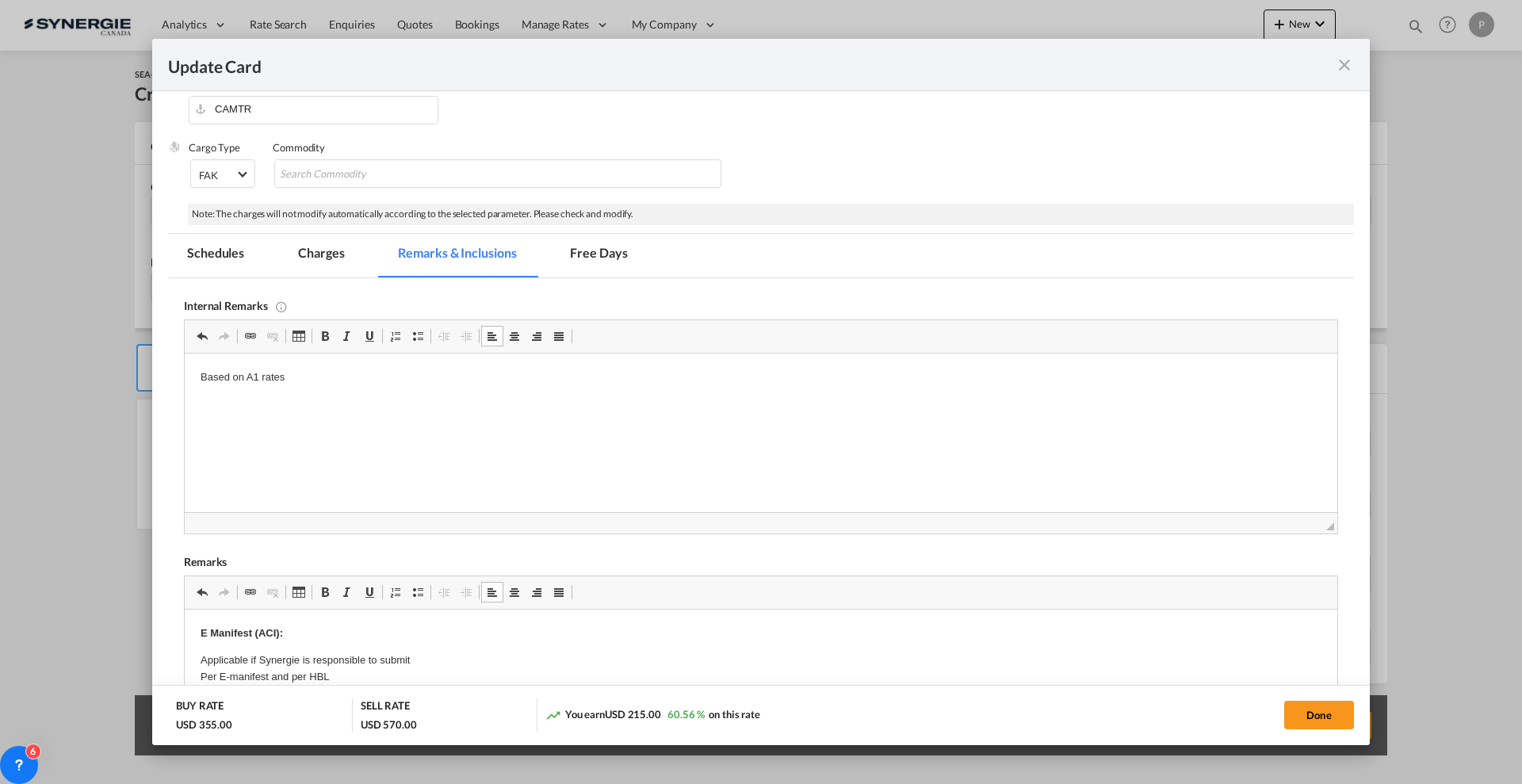
scroll to position [0, 0]
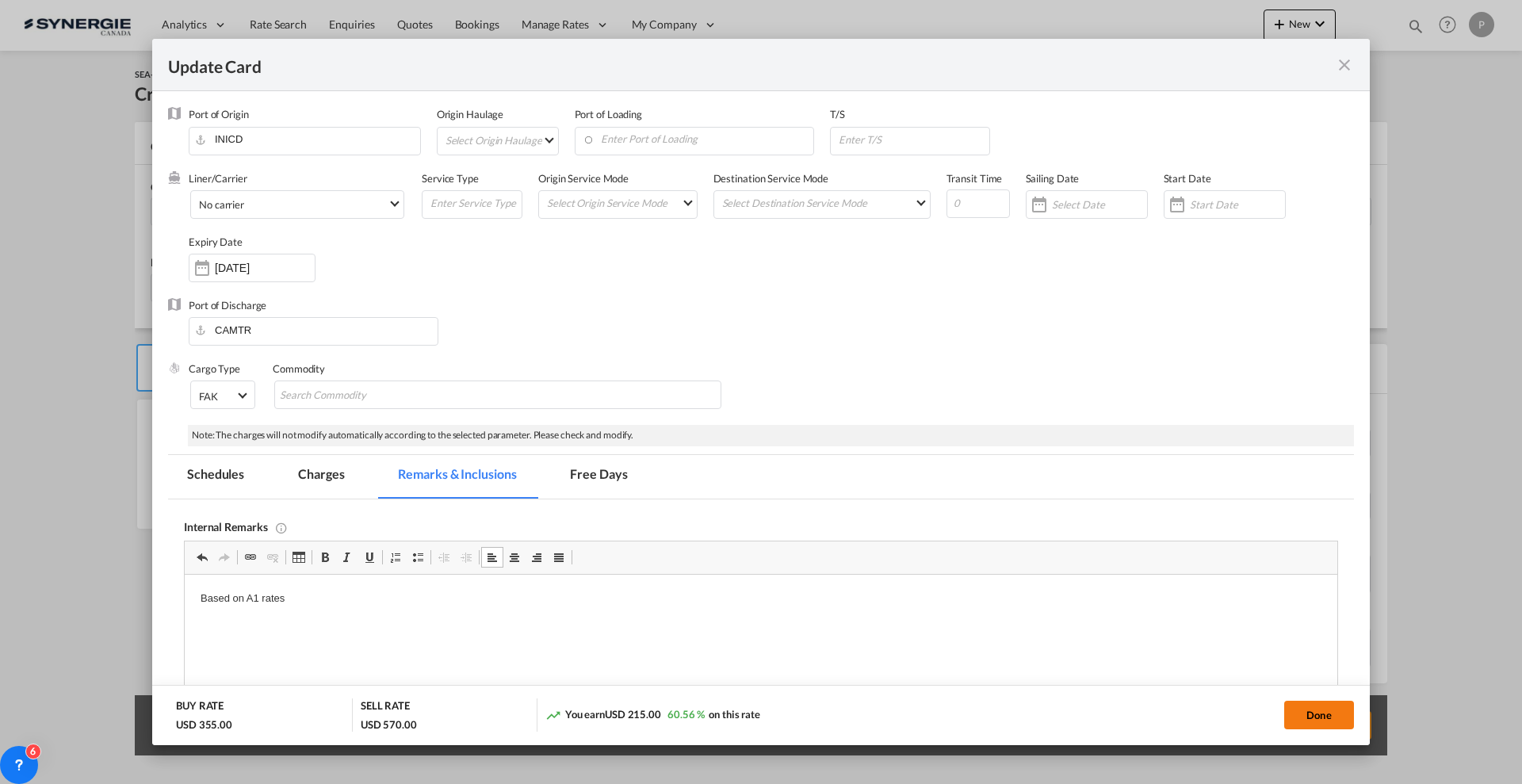
click at [1331, 718] on button "Done" at bounding box center [1319, 715] width 70 height 29
type input "[DATE]"
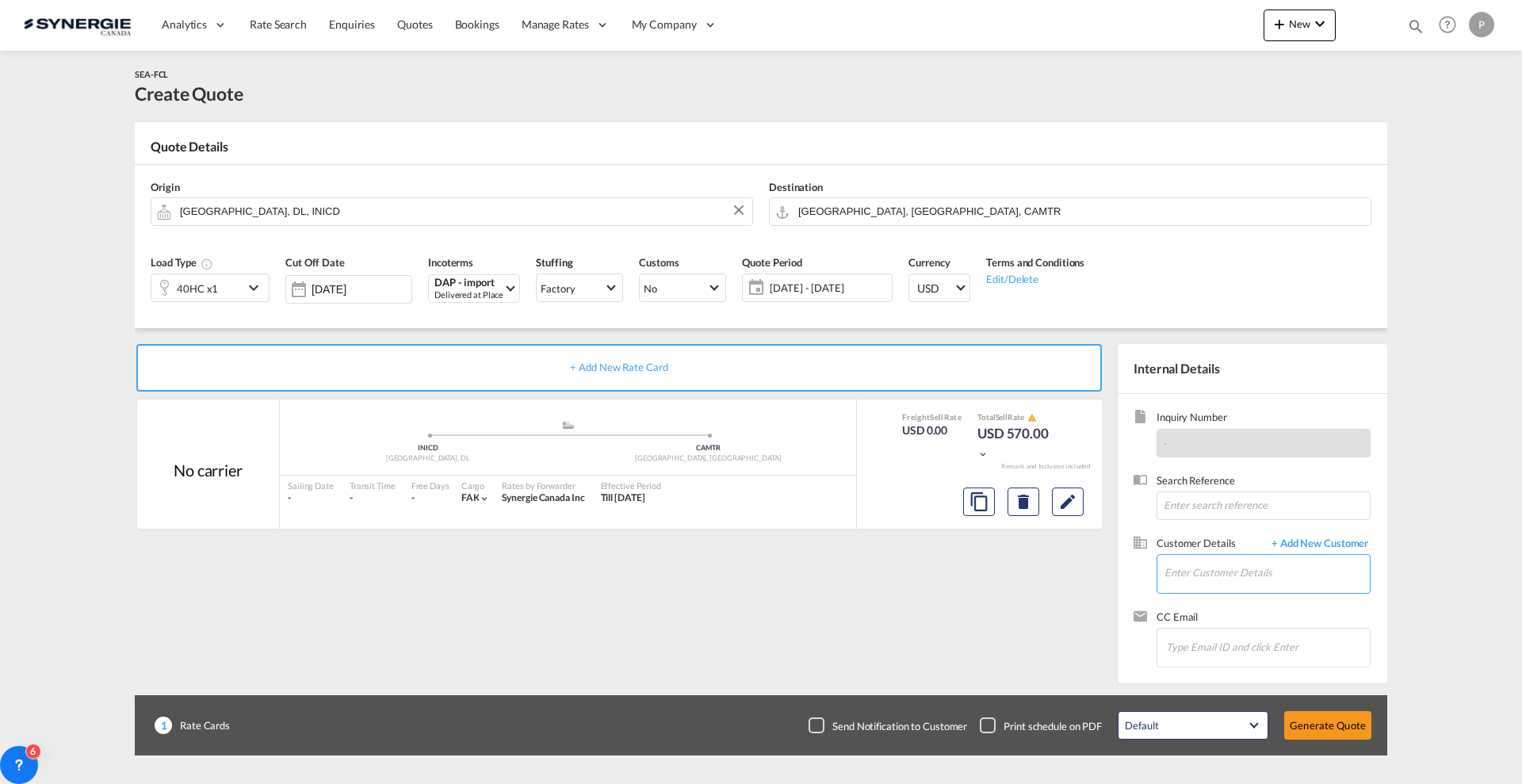
click at [1237, 574] on input "Enter Customer Details" at bounding box center [1267, 573] width 206 height 36
paste input "[EMAIL_ADDRESS][DOMAIN_NAME]"
type input "[EMAIL_ADDRESS][DOMAIN_NAME]"
click at [1307, 542] on span "+ Add New Customer" at bounding box center [1317, 545] width 107 height 18
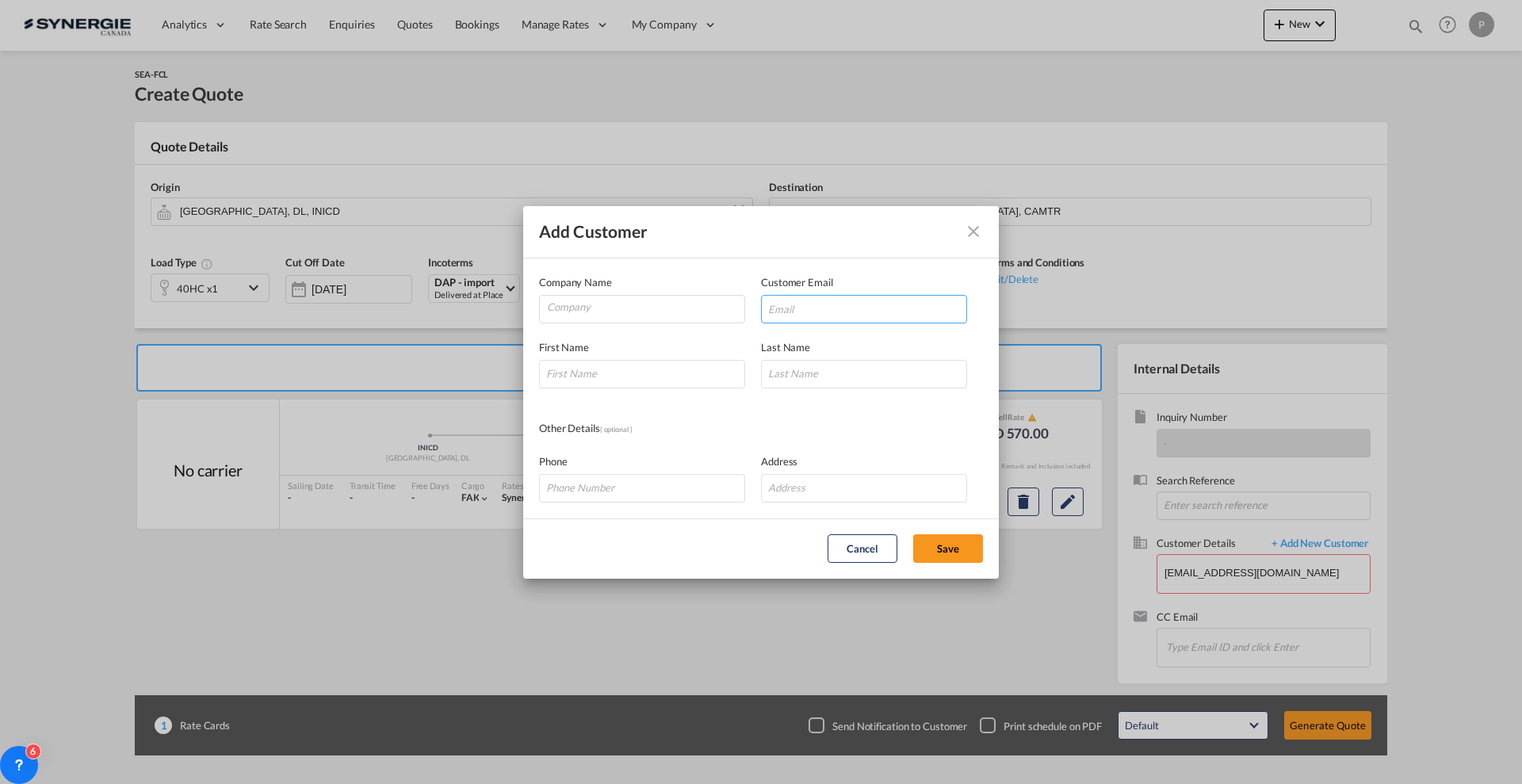
click at [840, 294] on input "Add Customer Company ..." at bounding box center [863, 309] width 206 height 29
paste input "[EMAIL_ADDRESS][DOMAIN_NAME]"
type input "[EMAIL_ADDRESS][DOMAIN_NAME]"
click at [622, 291] on div "Company Name" at bounding box center [650, 298] width 222 height 49
drag, startPoint x: 614, startPoint y: 297, endPoint x: 612, endPoint y: 316, distance: 19.1
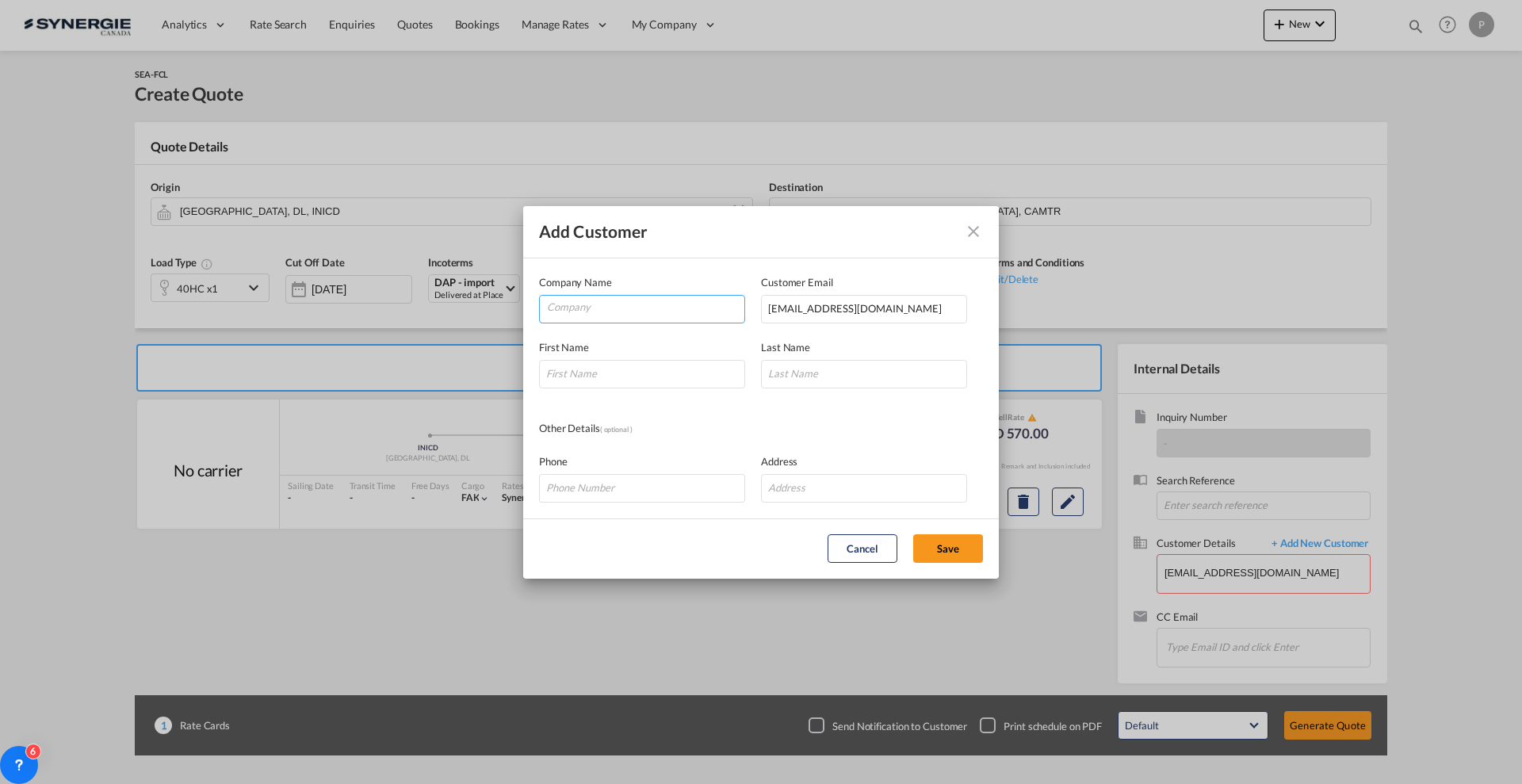
click at [613, 300] on input "Company" at bounding box center [645, 307] width 197 height 24
click at [694, 306] on input "Company" at bounding box center [645, 307] width 197 height 24
paste input "Three Aces Global Logistics Pvt Ltd."
type input "Three Aces Global Logistics Pvt Ltd."
click at [641, 376] on input "Add Customer Company ..." at bounding box center [641, 375] width 206 height 29
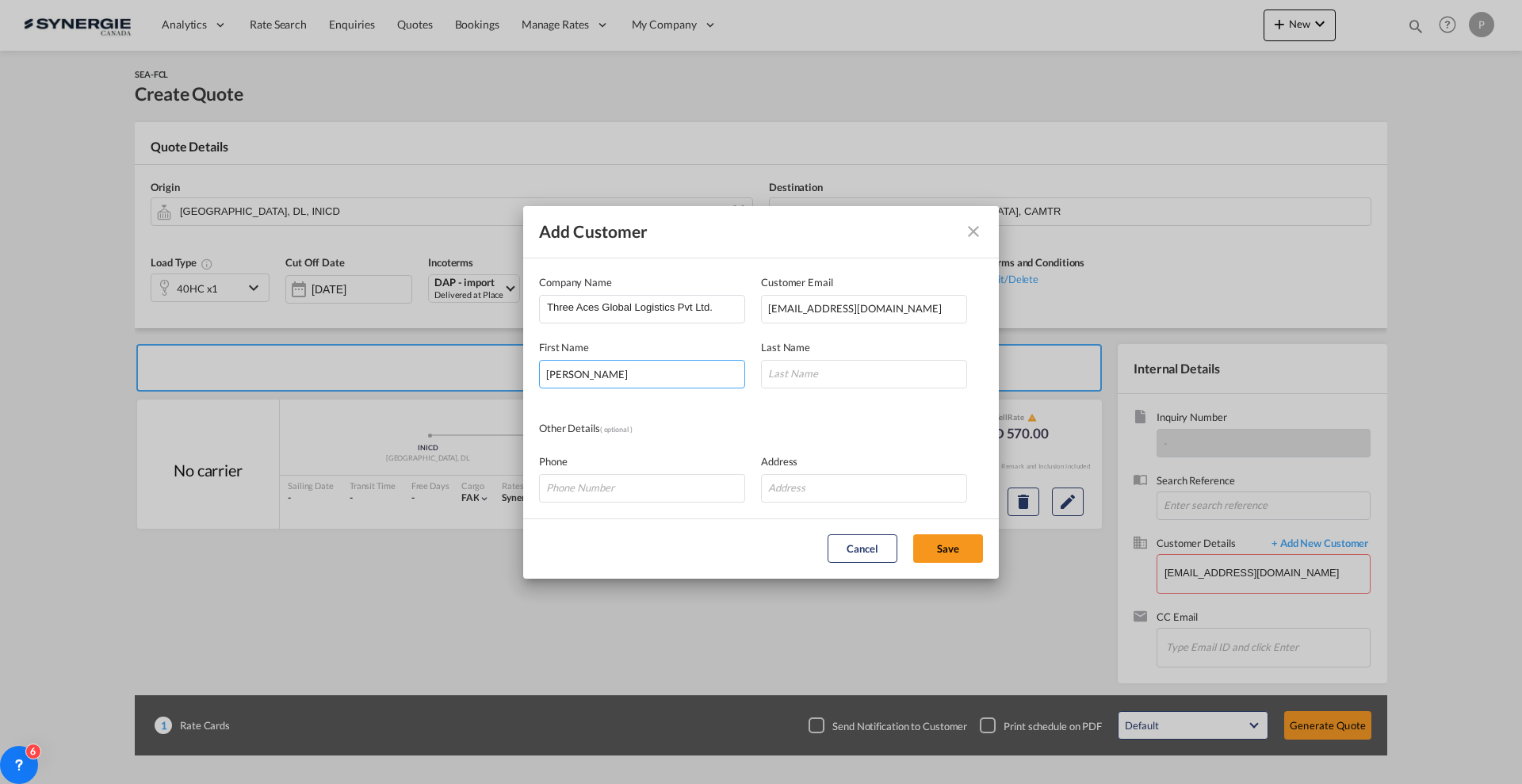
type input "[PERSON_NAME]"
click at [945, 542] on button "Save" at bounding box center [948, 548] width 70 height 29
type input "Three Aces Global Logistics Pvt Ltd., [PERSON_NAME], [EMAIL_ADDRESS][DOMAIN_NAM…"
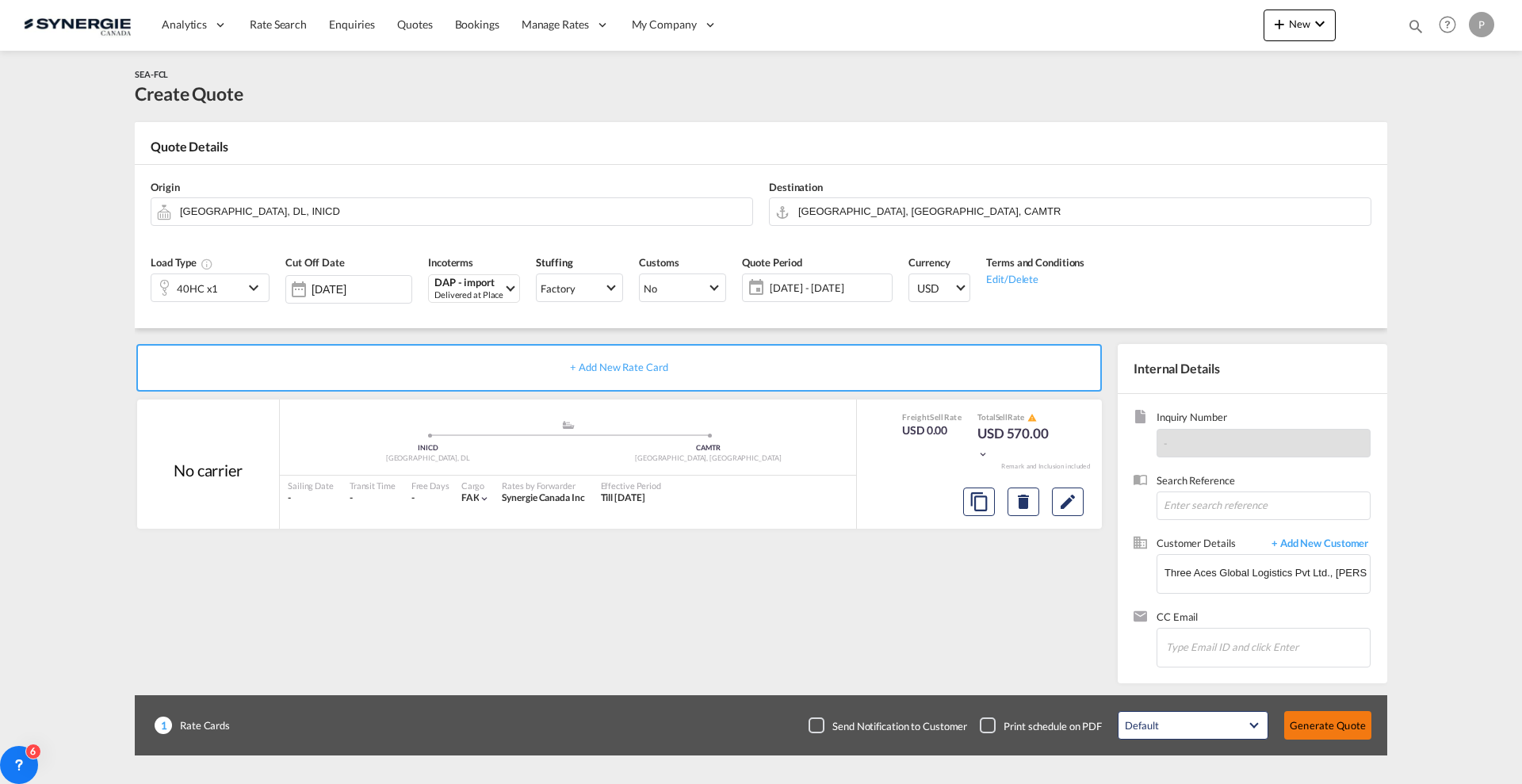
click at [1347, 715] on button "Generate Quote" at bounding box center [1328, 725] width 87 height 29
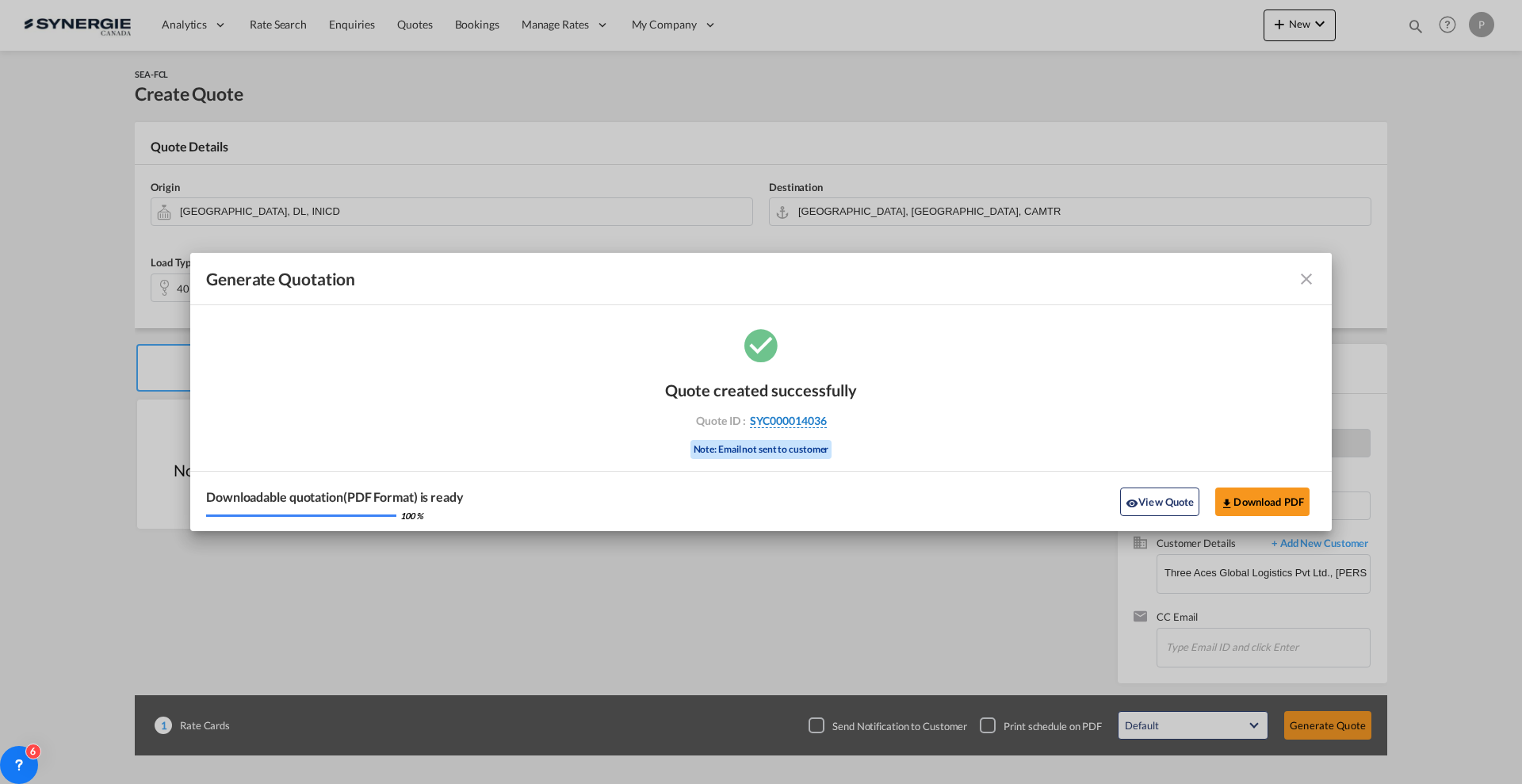
drag, startPoint x: 839, startPoint y: 419, endPoint x: 827, endPoint y: 424, distance: 13.0
click at [827, 424] on div "Quote ID : SYC000014036" at bounding box center [761, 421] width 183 height 14
copy div "SYC000014036"
click at [1298, 513] on button "Download PDF" at bounding box center [1262, 502] width 95 height 29
